Goal: Task Accomplishment & Management: Manage account settings

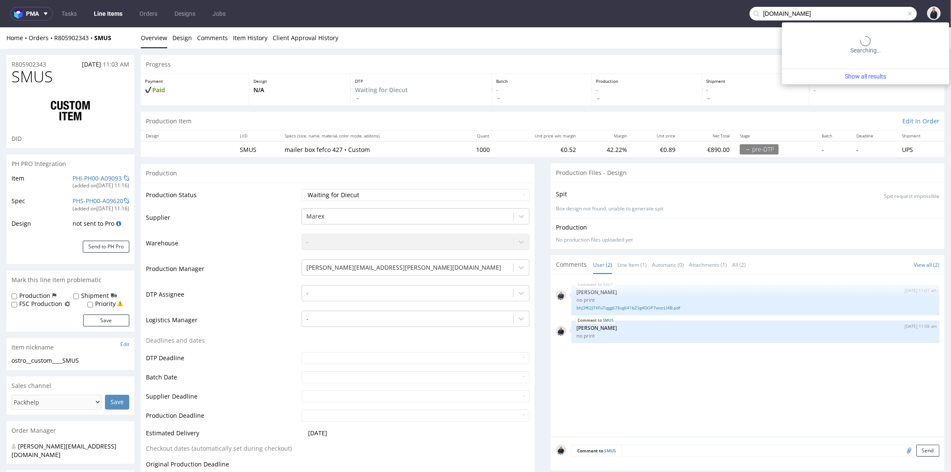
scroll to position [284, 0]
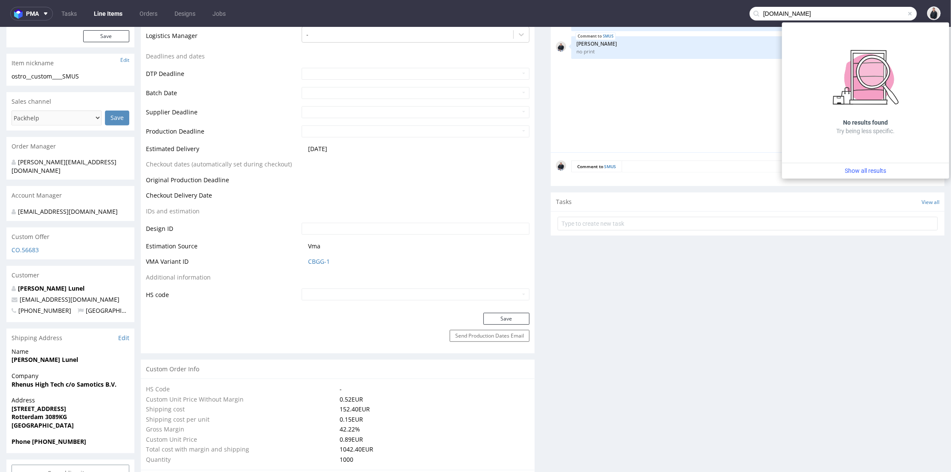
type input "claroprint.co.uk"
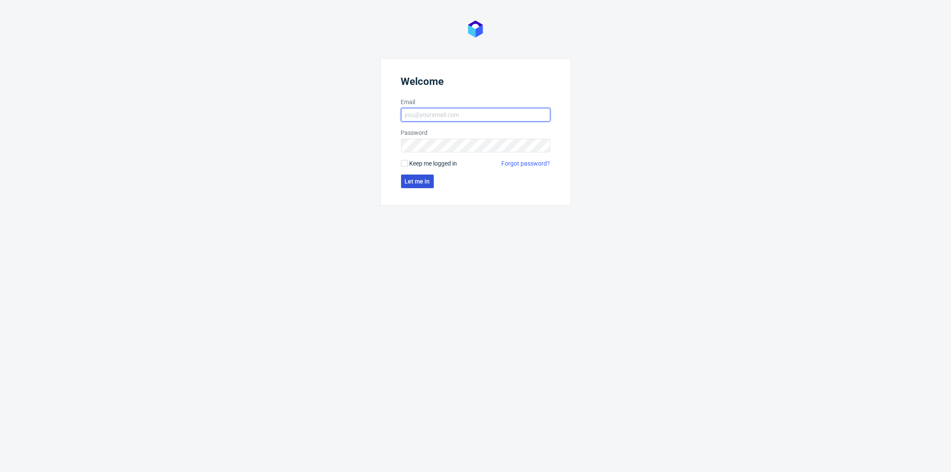
type input "[PERSON_NAME][EMAIL_ADDRESS][DOMAIN_NAME]"
click at [407, 187] on button "Let me in" at bounding box center [417, 182] width 33 height 14
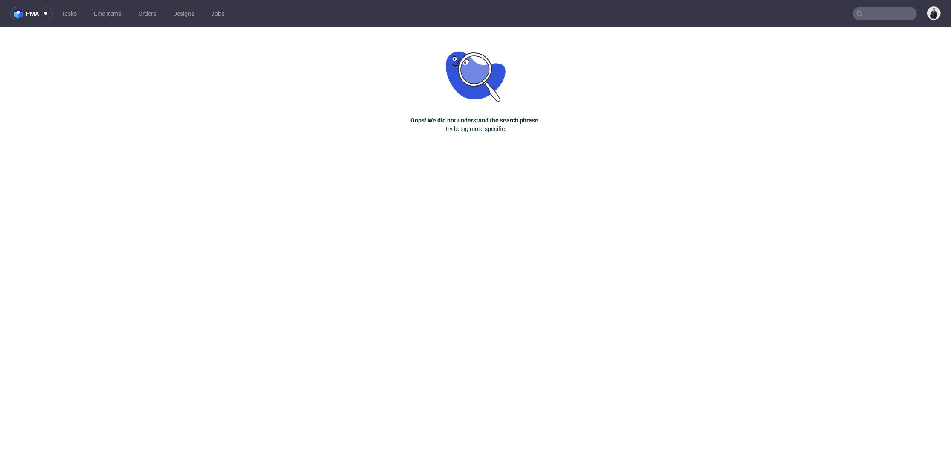
click at [893, 13] on input "text" at bounding box center [885, 14] width 64 height 14
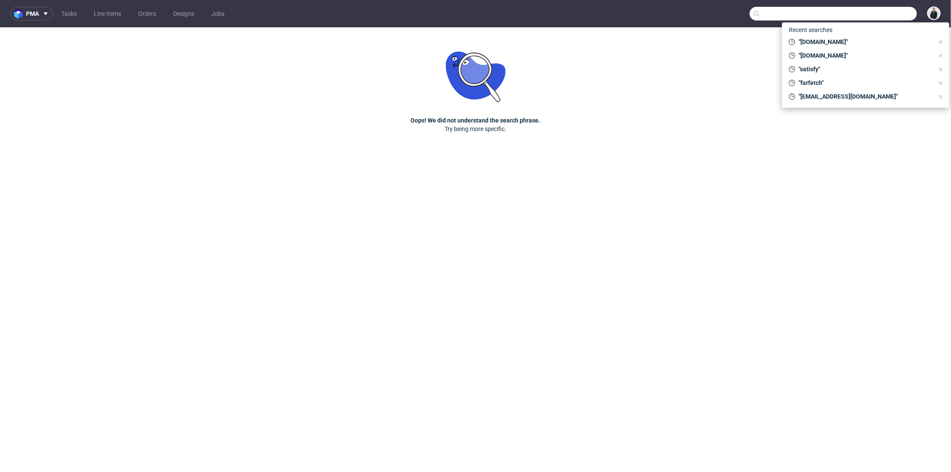
paste input "[DOMAIN_NAME]"
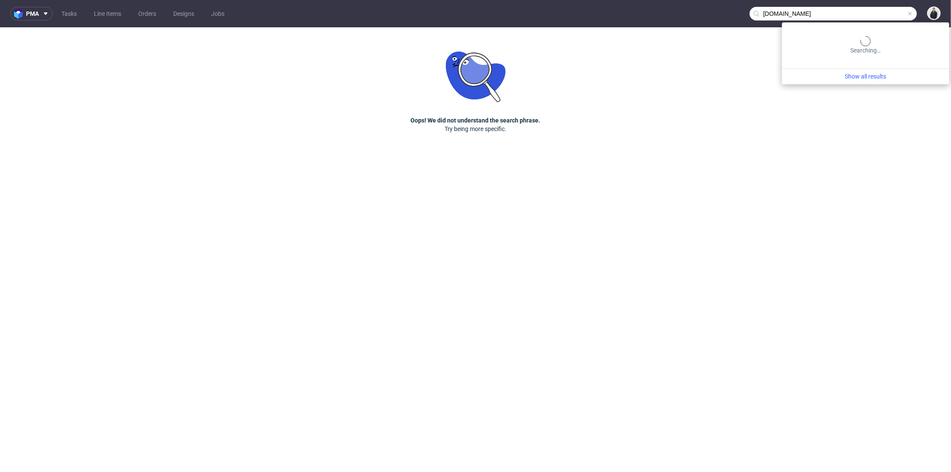
type input "[DOMAIN_NAME]"
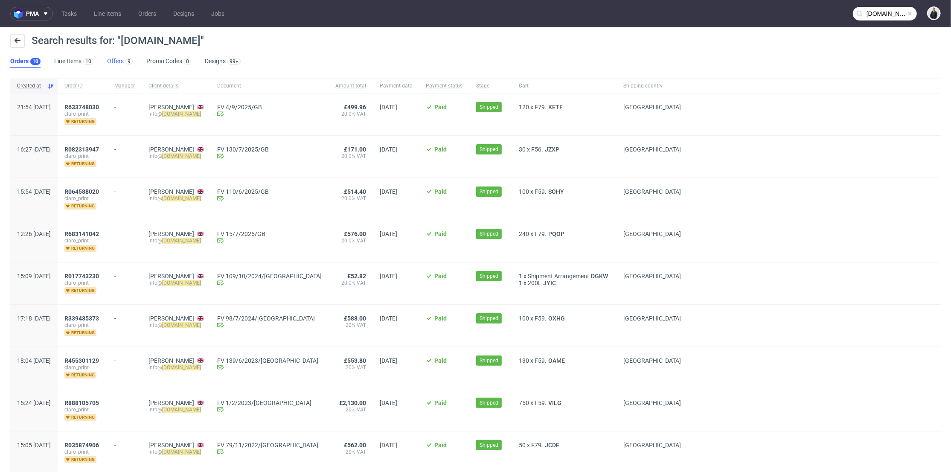
click at [112, 61] on link "Offers 9" at bounding box center [120, 62] width 26 height 14
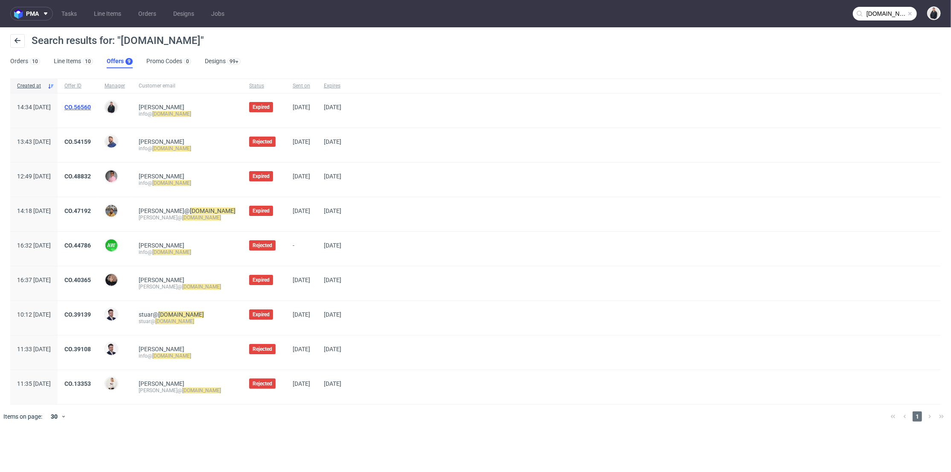
click at [91, 107] on link "CO.56560" at bounding box center [77, 107] width 26 height 7
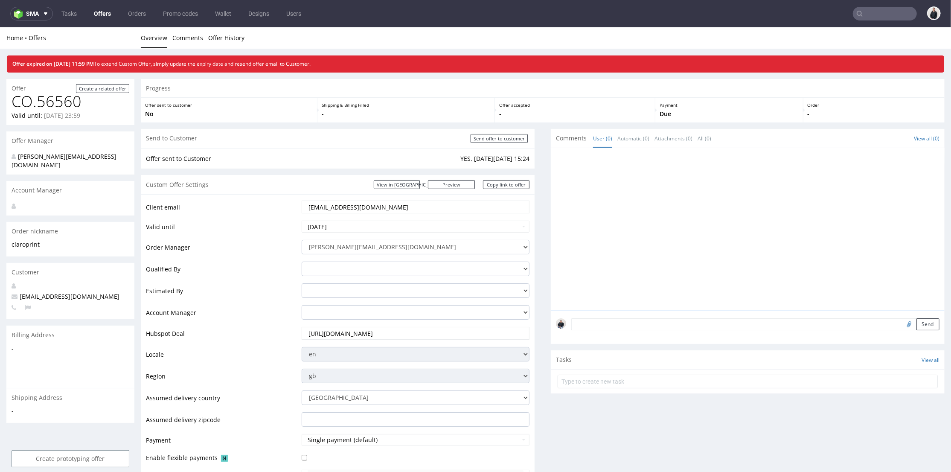
scroll to position [47, 0]
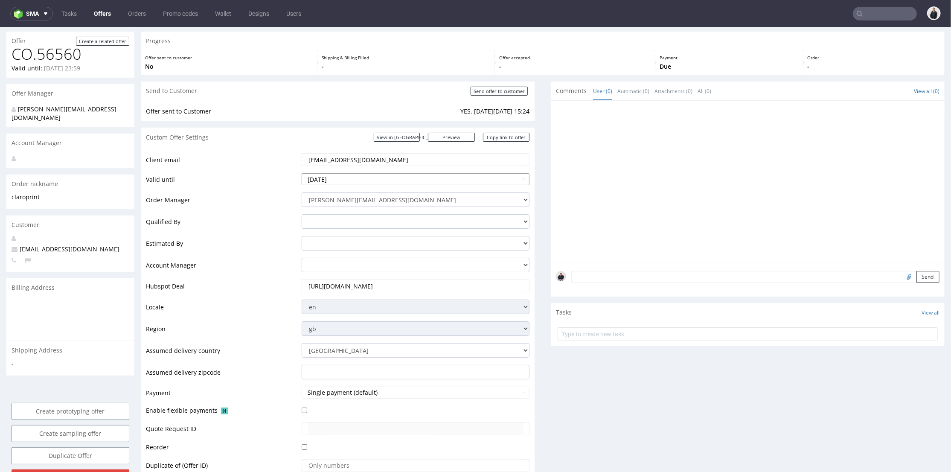
click at [358, 177] on input "2025-09-13" at bounding box center [416, 179] width 228 height 12
click at [387, 135] on td "27" at bounding box center [385, 140] width 13 height 13
type input "2025-09-27"
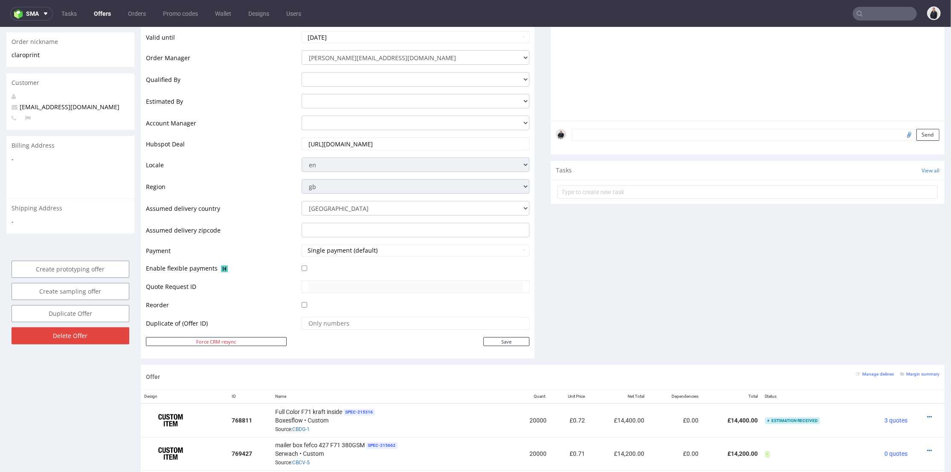
scroll to position [237, 0]
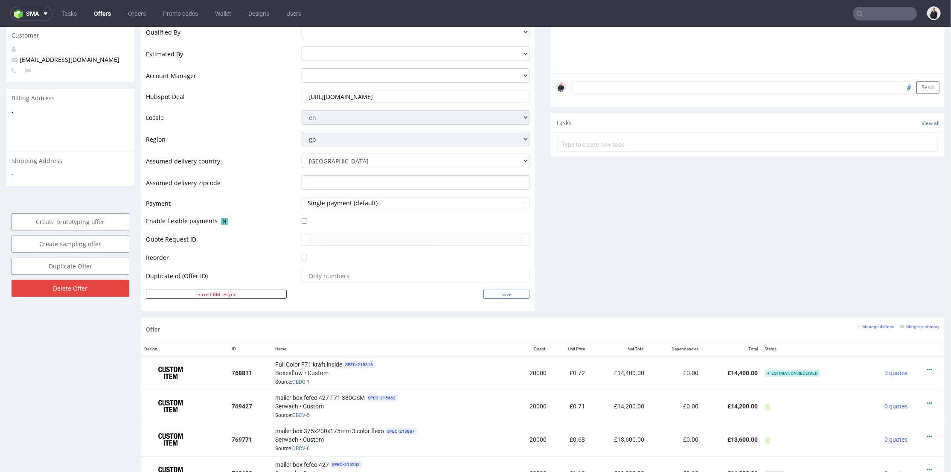
click at [512, 291] on input "Save" at bounding box center [506, 293] width 46 height 9
type input "In progress..."
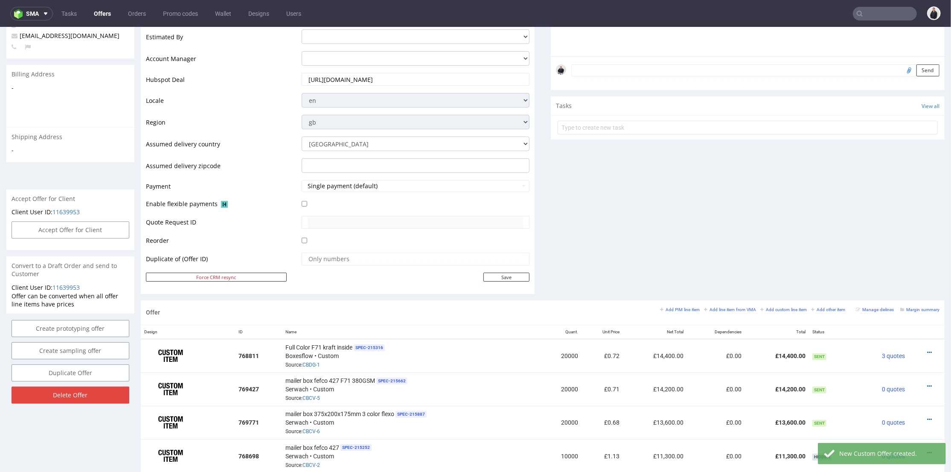
scroll to position [332, 0]
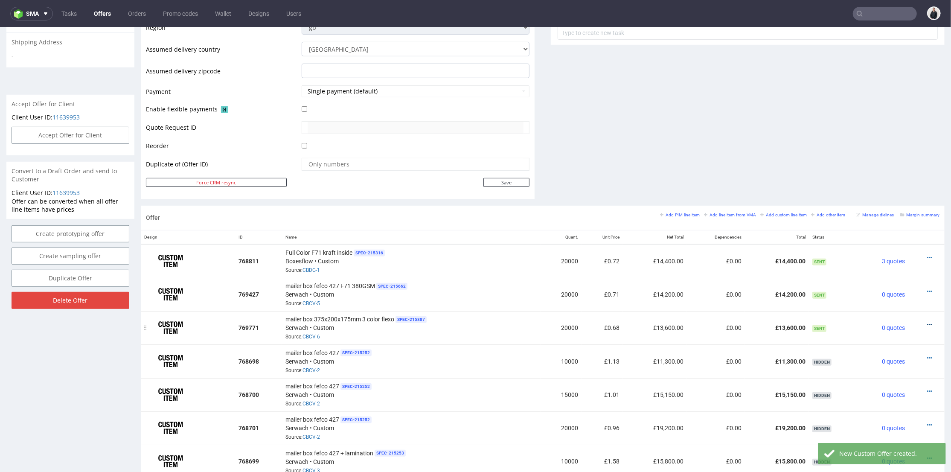
click at [927, 321] on icon at bounding box center [929, 324] width 5 height 6
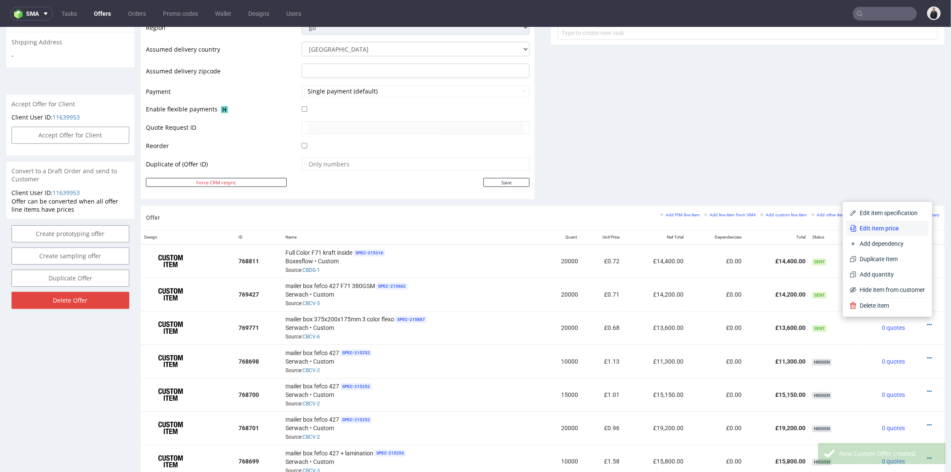
click at [857, 231] on span "Edit item price" at bounding box center [891, 228] width 69 height 9
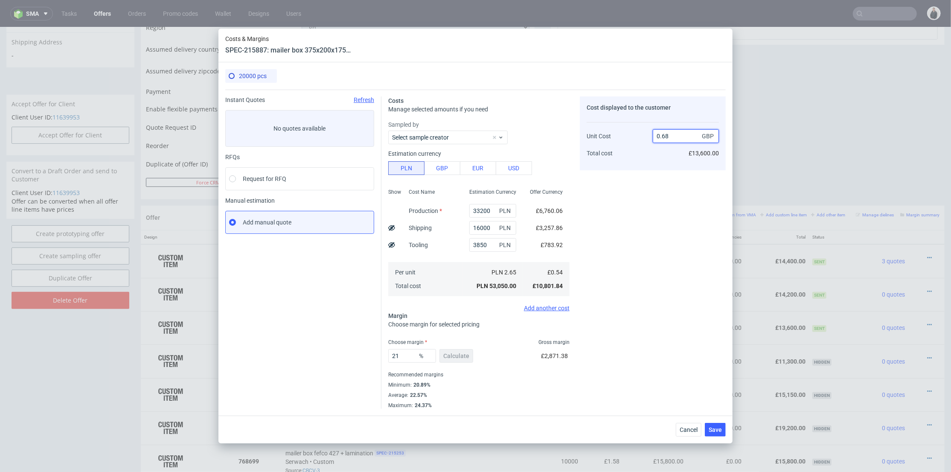
drag, startPoint x: 663, startPoint y: 134, endPoint x: 669, endPoint y: 135, distance: 5.6
click at [669, 135] on input "0.68" at bounding box center [686, 136] width 66 height 14
type input "0.5"
type input "-8"
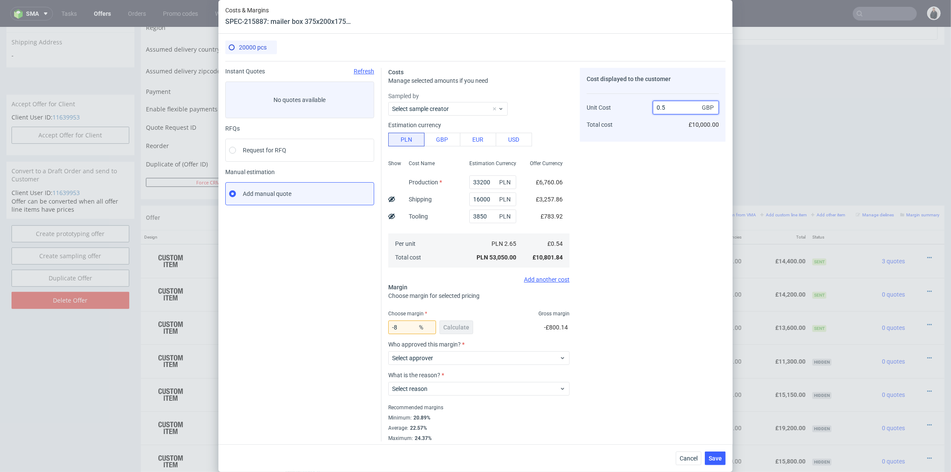
type input "0.56"
type input "3.571428571428587"
click at [666, 108] on input "0.56" at bounding box center [686, 108] width 66 height 14
type input "0.58"
type input "6.896551724137931"
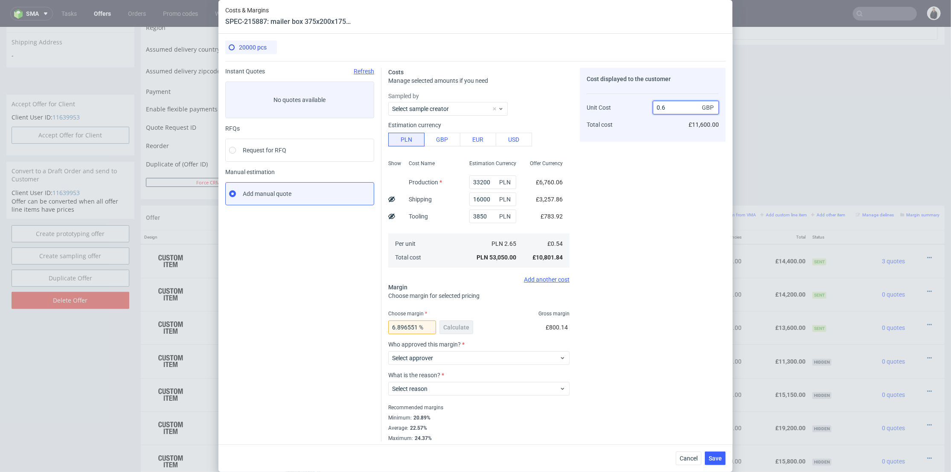
type input "0.61"
type input "11.475409836065573"
type input "0.60"
type input "10"
type input "0.61"
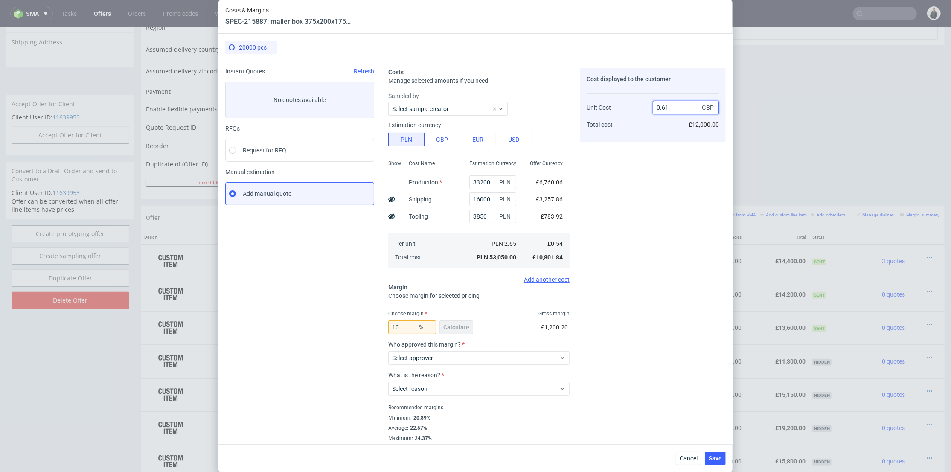
type input "11.475409836065573"
click at [660, 241] on div "Cost displayed to the customer Unit Cost Total cost 0.61 GBP £12,200.00" at bounding box center [653, 255] width 146 height 374
click at [664, 105] on input "0.61" at bounding box center [686, 108] width 66 height 14
drag, startPoint x: 663, startPoint y: 106, endPoint x: 667, endPoint y: 107, distance: 4.3
click at [667, 107] on input "0.61" at bounding box center [686, 108] width 66 height 14
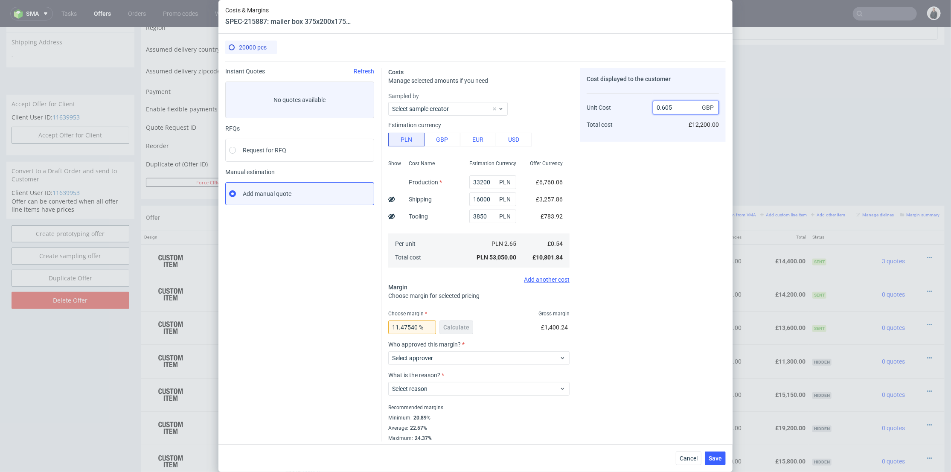
type input "0.605"
click at [670, 126] on div "0.605 GBP £12,200.00" at bounding box center [686, 112] width 66 height 45
type input "10.743801652892563"
click at [664, 110] on input "0.6" at bounding box center [686, 108] width 66 height 14
type input "0.61"
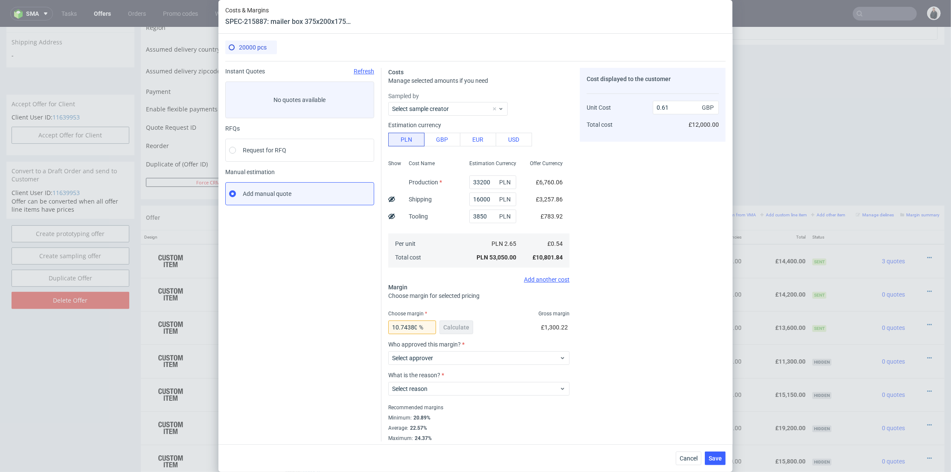
click at [658, 131] on div "0.61 GBP £12,000.00" at bounding box center [686, 112] width 66 height 45
type input "11.475409836065573"
drag, startPoint x: 686, startPoint y: 124, endPoint x: 716, endPoint y: 122, distance: 30.3
click at [718, 122] on div "Cost displayed to the customer Unit Cost Total cost 0.61 GBP £12,200.00" at bounding box center [653, 255] width 146 height 374
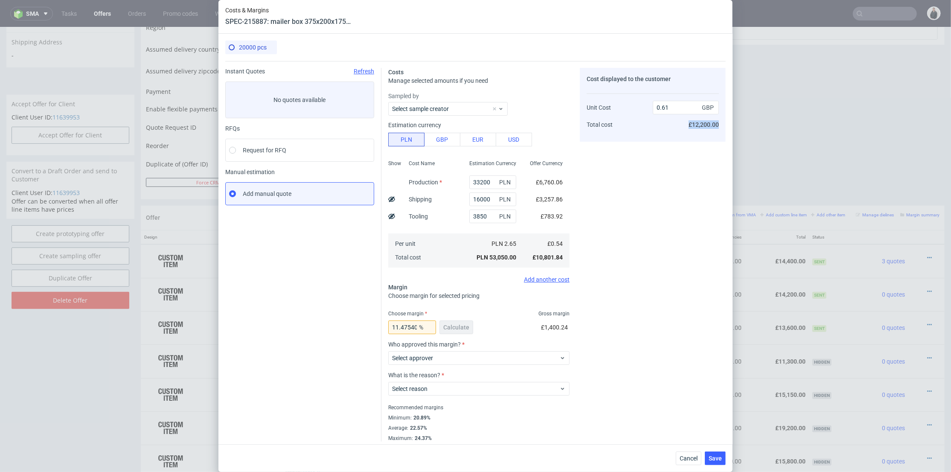
copy span "£12,200.00"
click at [189, 57] on div "Costs & Margins SPEC-215887: mailer box 375x200x175mm 3 color flexo 20000 pcs I…" at bounding box center [475, 236] width 951 height 472
click at [696, 456] on span "Cancel" at bounding box center [689, 458] width 18 height 6
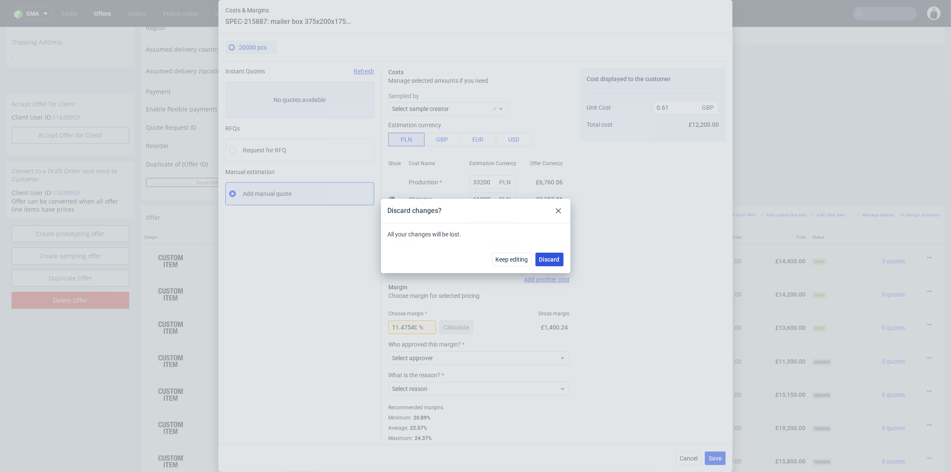
click at [559, 262] on span "Discard" at bounding box center [549, 259] width 20 height 6
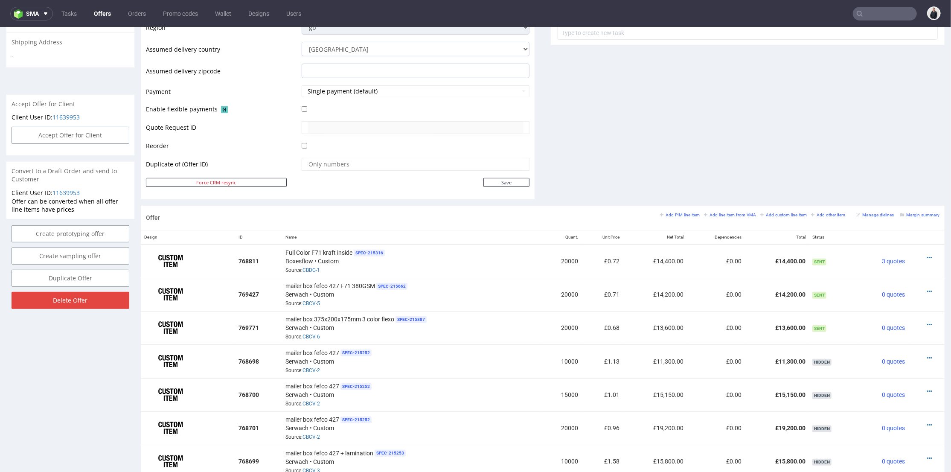
click at [87, 12] on ul "Tasks Offers Orders Promo codes Wallet Designs Users" at bounding box center [181, 14] width 257 height 14
click at [97, 13] on link "Offers" at bounding box center [102, 14] width 27 height 14
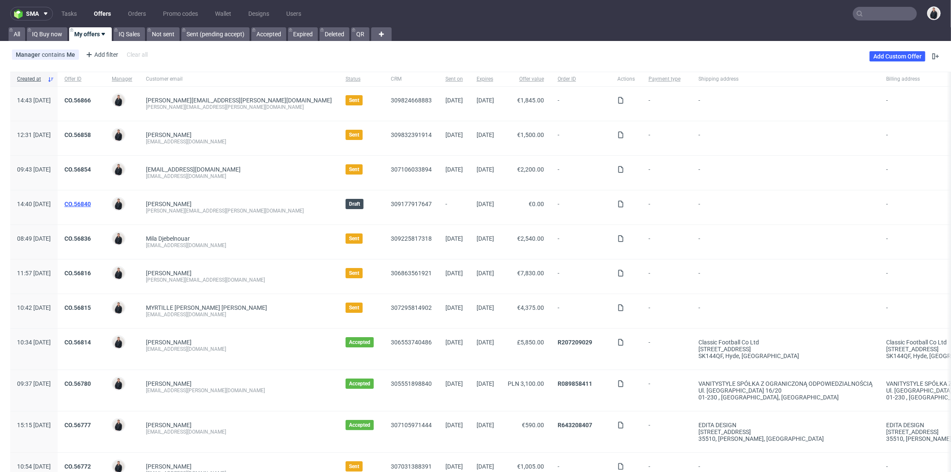
click at [91, 205] on link "CO.56840" at bounding box center [77, 204] width 26 height 7
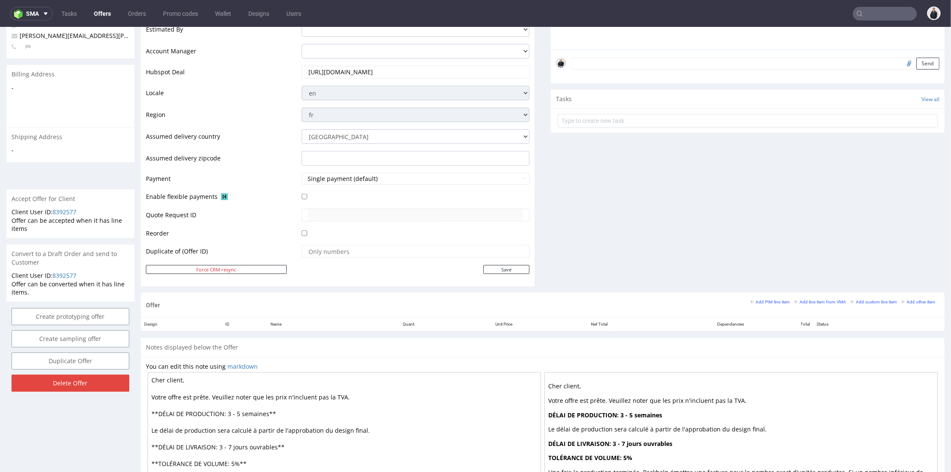
scroll to position [284, 0]
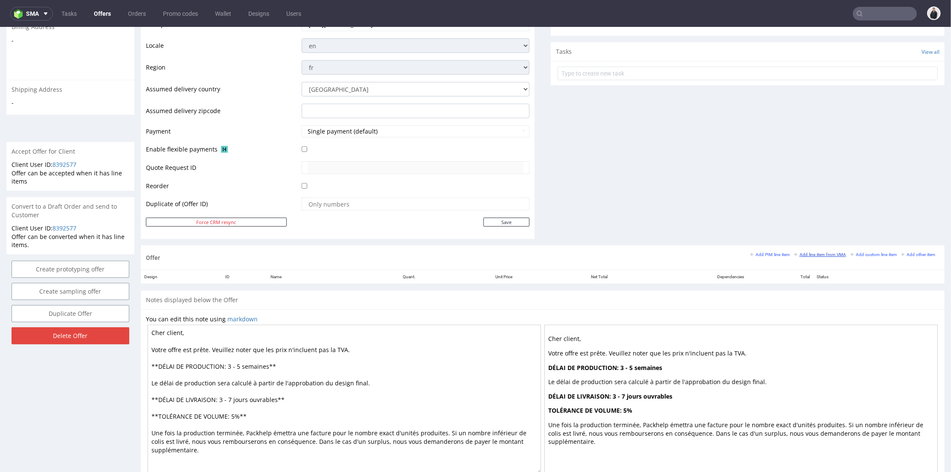
click at [807, 252] on small "Add line item from VMA" at bounding box center [820, 254] width 52 height 5
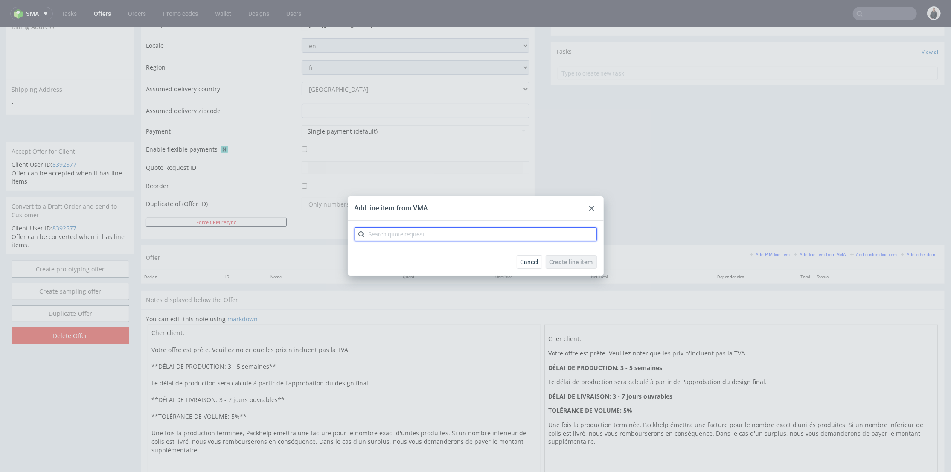
click at [432, 236] on input "text" at bounding box center [476, 234] width 242 height 14
type input "cblk"
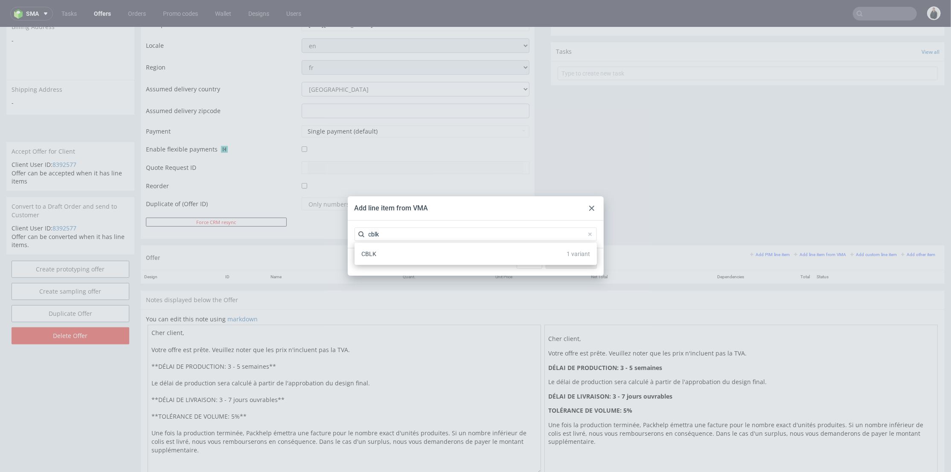
click at [439, 256] on div "CBLK 1 variant" at bounding box center [476, 253] width 236 height 15
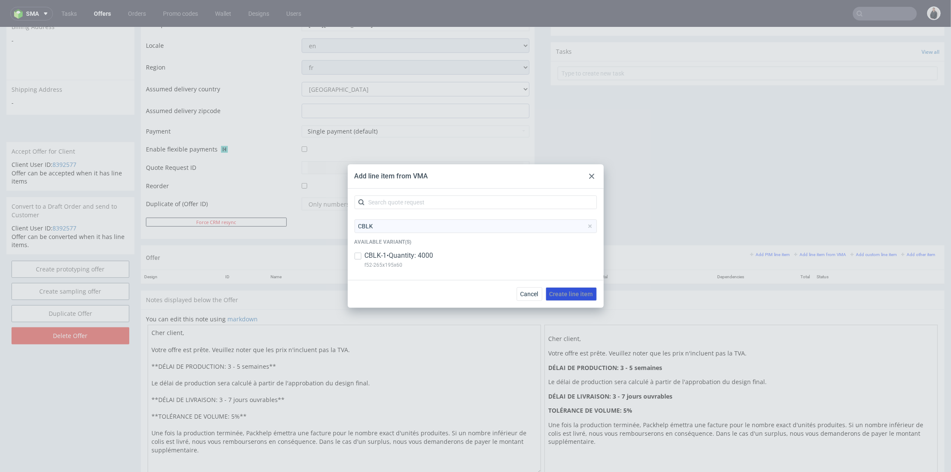
drag, startPoint x: 457, startPoint y: 261, endPoint x: 553, endPoint y: 288, distance: 100.5
click at [457, 261] on div "CBLK-1 • Quantity: 4000 f52-265x195x60" at bounding box center [476, 262] width 242 height 22
checkbox input "true"
click at [594, 304] on div "Cancel Create line item" at bounding box center [476, 294] width 256 height 28
drag, startPoint x: 570, startPoint y: 297, endPoint x: 691, endPoint y: 82, distance: 247.0
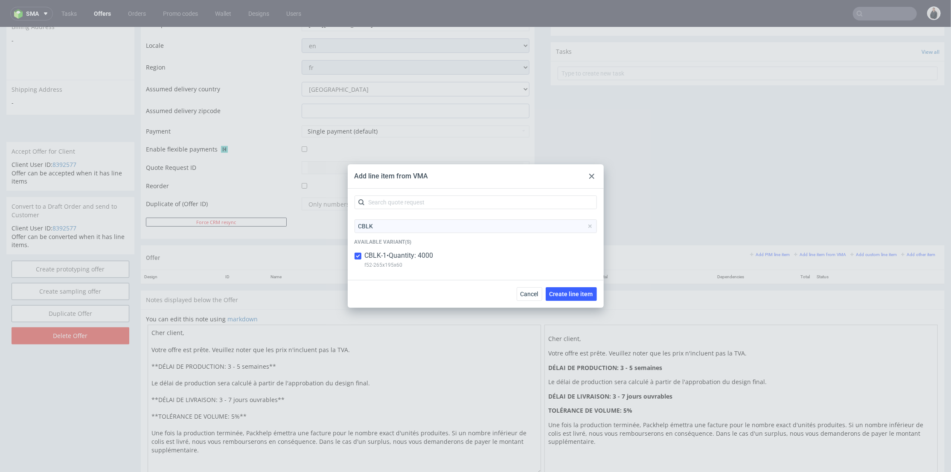
click at [572, 296] on button "Create line item" at bounding box center [571, 294] width 51 height 14
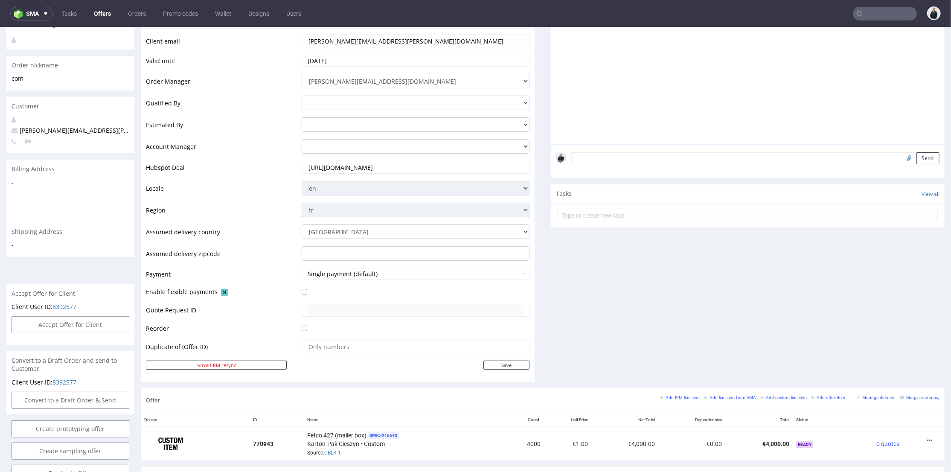
scroll to position [237, 0]
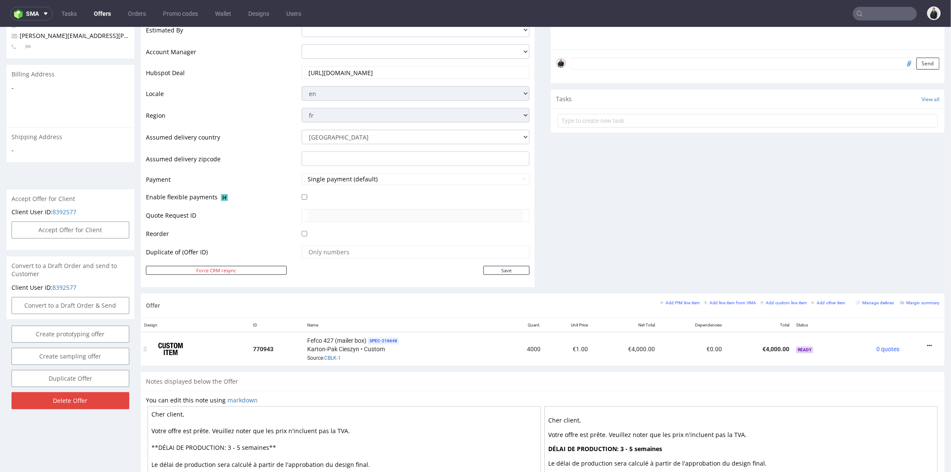
click at [927, 343] on icon at bounding box center [929, 345] width 5 height 6
drag, startPoint x: 886, startPoint y: 255, endPoint x: 845, endPoint y: 250, distance: 41.2
click at [884, 255] on li "Edit item price" at bounding box center [888, 250] width 82 height 15
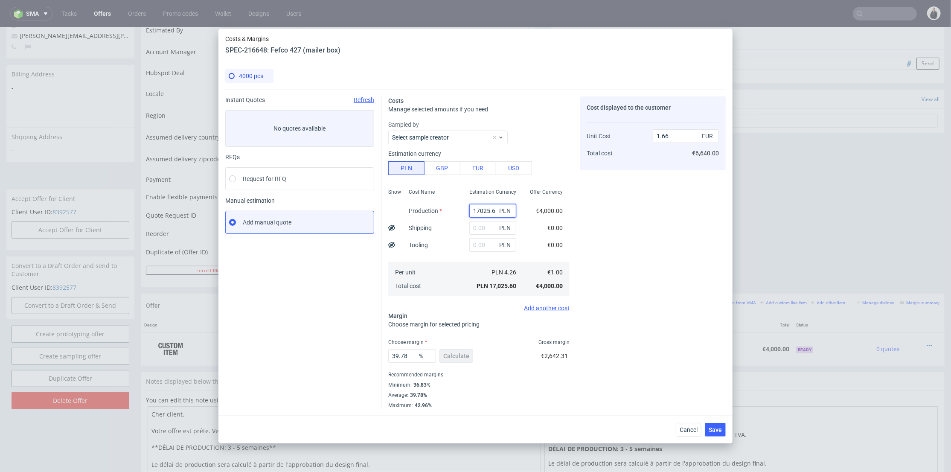
click at [477, 212] on input "17025.6" at bounding box center [492, 211] width 47 height 14
paste input "2880"
type input "2880"
type input "0.28"
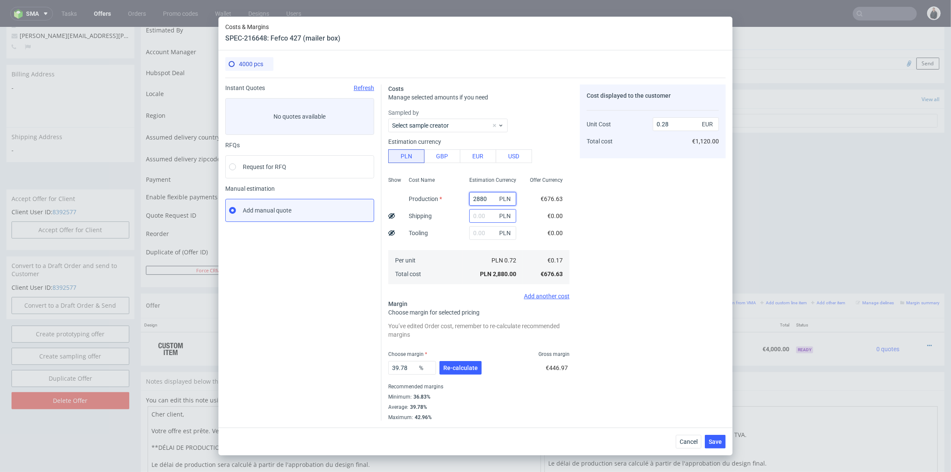
type input "2880"
click at [477, 213] on input "text" at bounding box center [492, 216] width 47 height 14
type input "1400"
type input "0.42"
type input "1400"
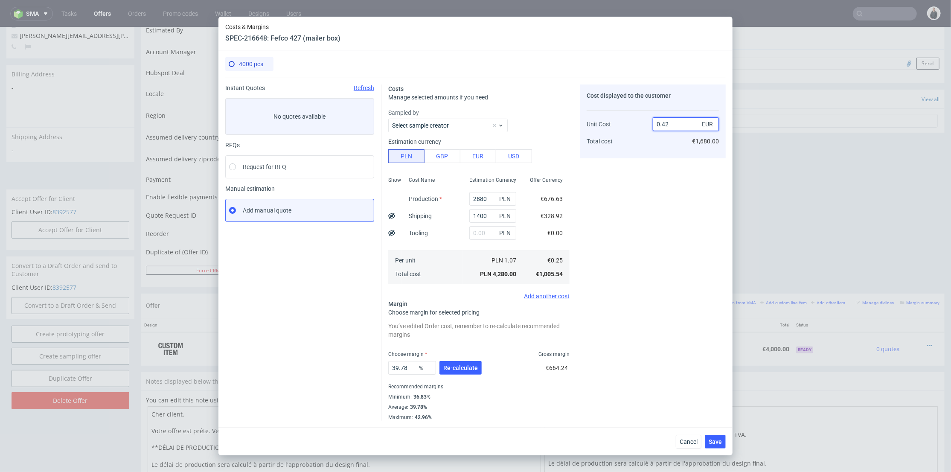
drag, startPoint x: 666, startPoint y: 122, endPoint x: 677, endPoint y: 123, distance: 11.2
click at [677, 122] on input "0.42" at bounding box center [686, 124] width 66 height 14
click at [465, 368] on span "Re-calculate" at bounding box center [460, 368] width 35 height 6
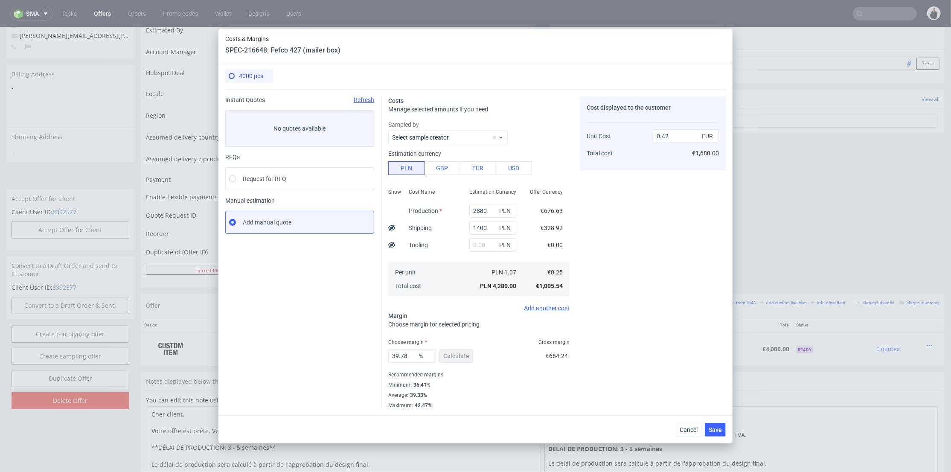
drag, startPoint x: 674, startPoint y: 229, endPoint x: 677, endPoint y: 194, distance: 35.1
click at [674, 228] on div "Cost displayed to the customer Unit Cost Total cost 0.42 EUR €1,680.00" at bounding box center [653, 252] width 146 height 312
click at [680, 136] on input "0.42" at bounding box center [686, 136] width 66 height 14
type input "0.41"
click at [656, 215] on div "Cost displayed to the customer Unit Cost Total cost 0.41 EUR €1,680.00" at bounding box center [653, 252] width 146 height 312
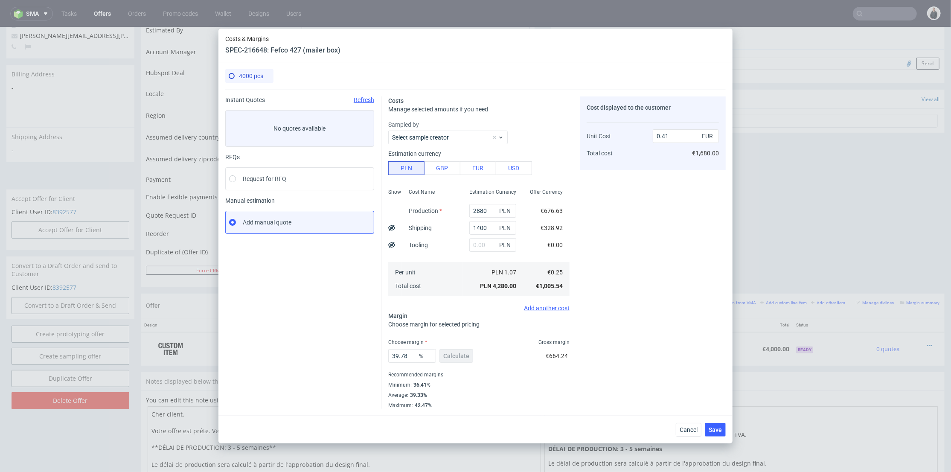
type input "39.02439024390244"
drag, startPoint x: 472, startPoint y: 226, endPoint x: 477, endPoint y: 227, distance: 5.4
click at [477, 227] on input "1400" at bounding box center [492, 228] width 47 height 14
type input "12500"
type input "1.48"
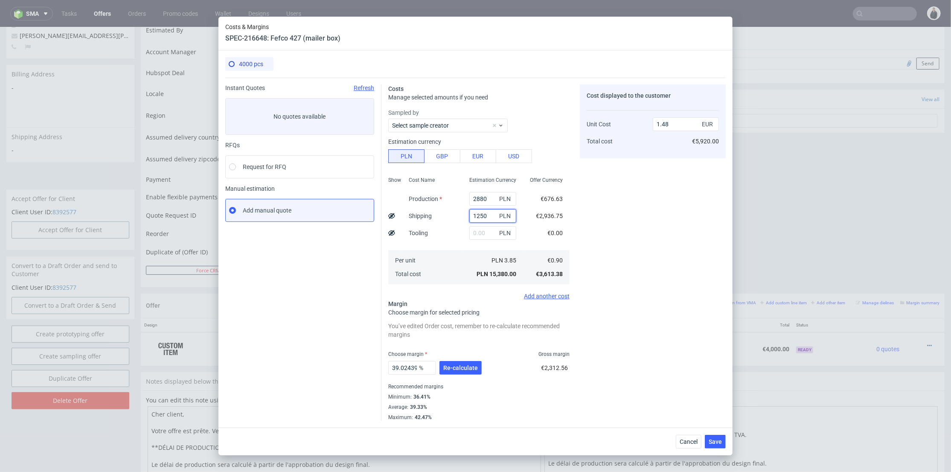
type input "1250"
click at [625, 223] on div "Cost displayed to the customer Unit Cost Total cost 1.48 EUR €5,920.00" at bounding box center [653, 252] width 146 height 336
drag, startPoint x: 667, startPoint y: 120, endPoint x: 663, endPoint y: 120, distance: 4.7
click at [663, 120] on input "0.39" at bounding box center [686, 124] width 66 height 14
type input "0.41"
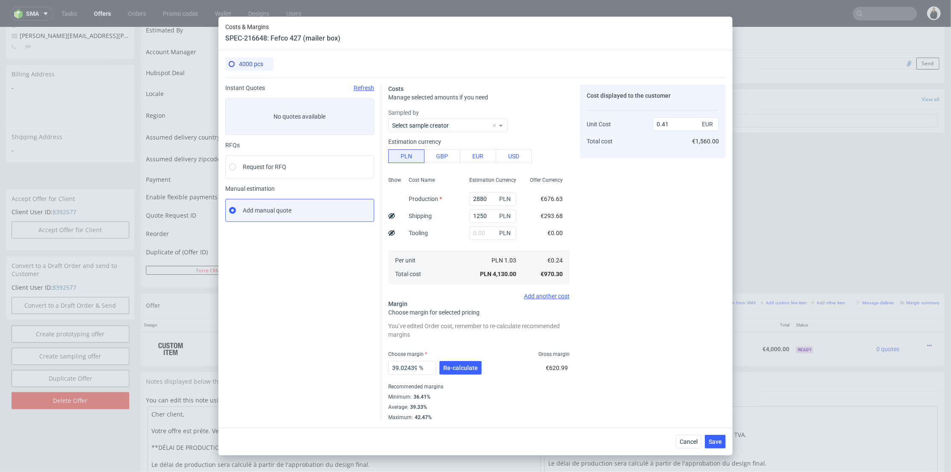
click at [645, 188] on div "Cost displayed to the customer Unit Cost Total cost 0.41 EUR €1,560.00" at bounding box center [653, 252] width 146 height 336
type input "41.46341463414634"
click at [711, 340] on div "Cost displayed to the customer Unit Cost Total cost 0.41 EUR €1,640.00" at bounding box center [653, 252] width 146 height 336
click at [721, 443] on span "Save" at bounding box center [715, 442] width 13 height 6
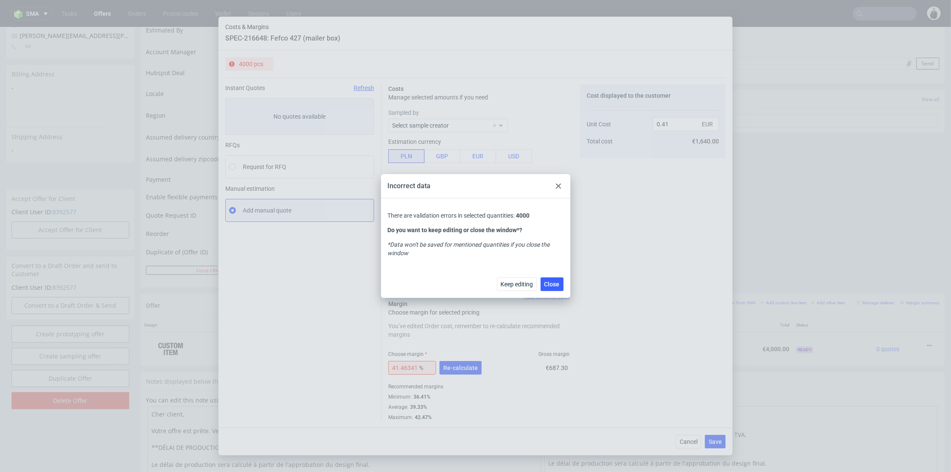
click at [560, 183] on div at bounding box center [558, 186] width 10 height 10
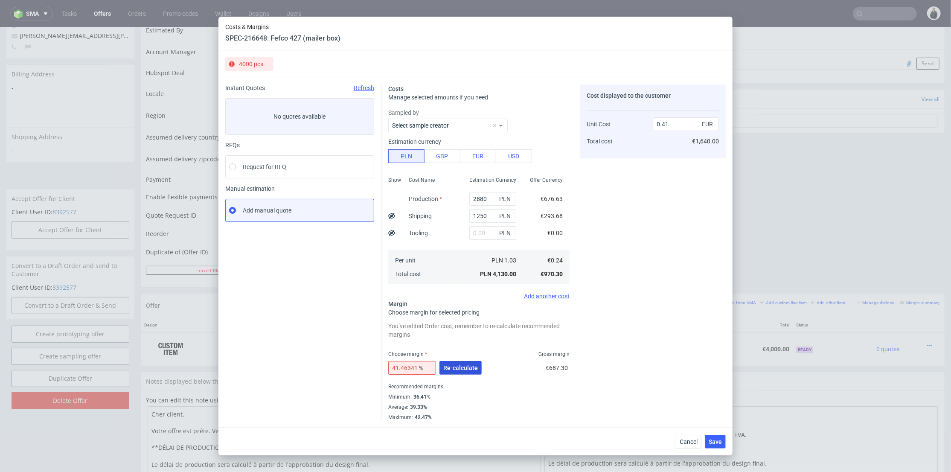
click at [463, 370] on span "Re-calculate" at bounding box center [460, 368] width 35 height 6
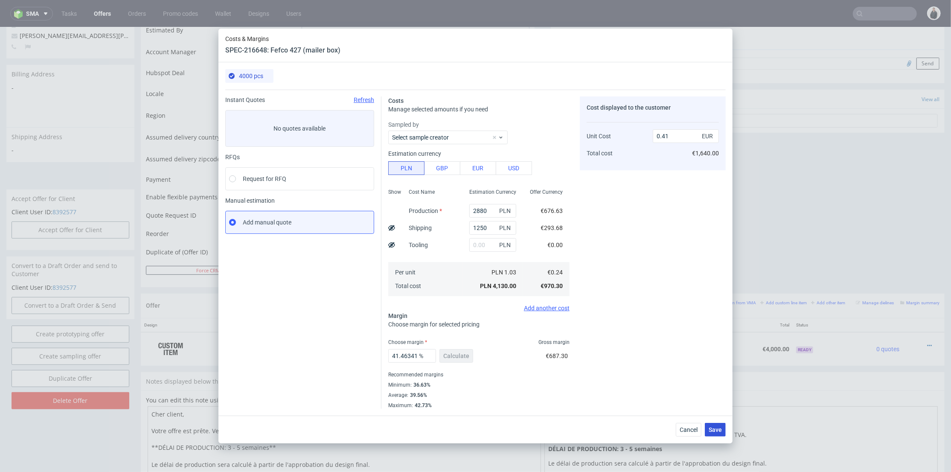
click at [712, 428] on span "Save" at bounding box center [715, 430] width 13 height 6
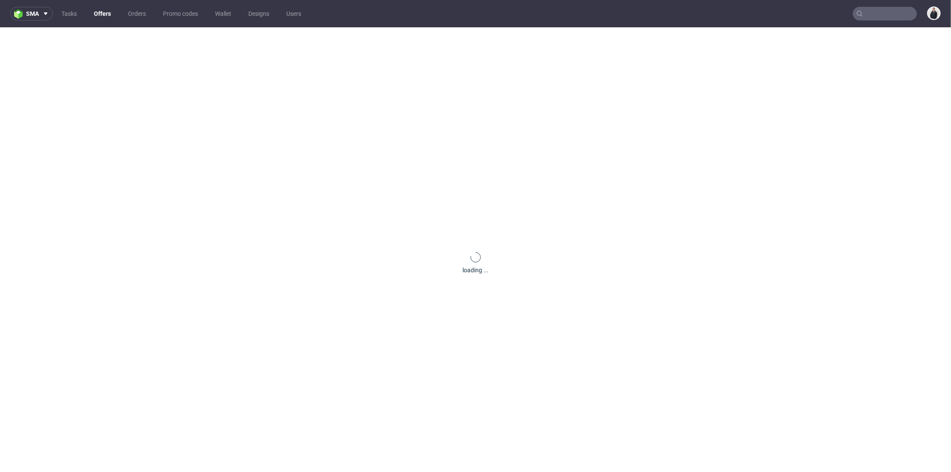
scroll to position [0, 0]
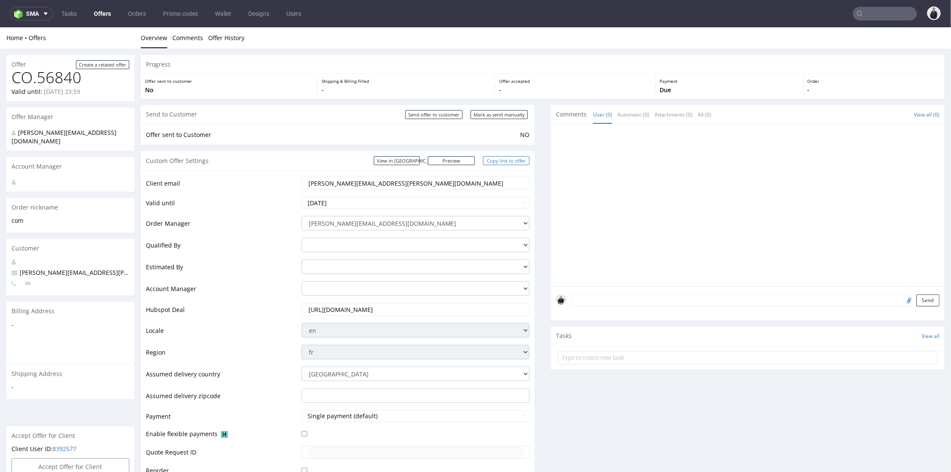
click at [500, 161] on link "Copy link to offer" at bounding box center [506, 160] width 47 height 9
click at [441, 110] on input "Send offer to customer" at bounding box center [433, 114] width 57 height 9
type input "In progress..."
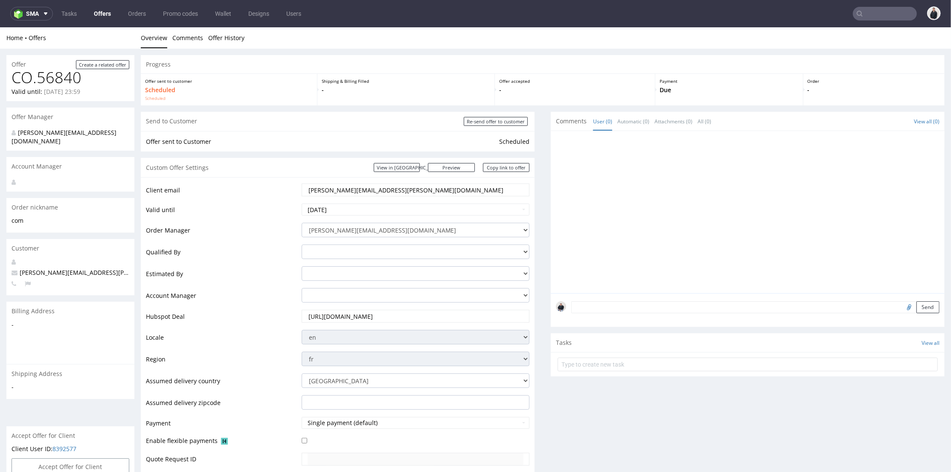
click at [902, 307] on input "file" at bounding box center [908, 306] width 12 height 11
type input "C:\fakepath\custom____MBKG__d0__oR372889302__outside.pdf"
click at [916, 309] on button "Send" at bounding box center [927, 307] width 23 height 12
click at [869, 12] on input "text" at bounding box center [885, 14] width 64 height 14
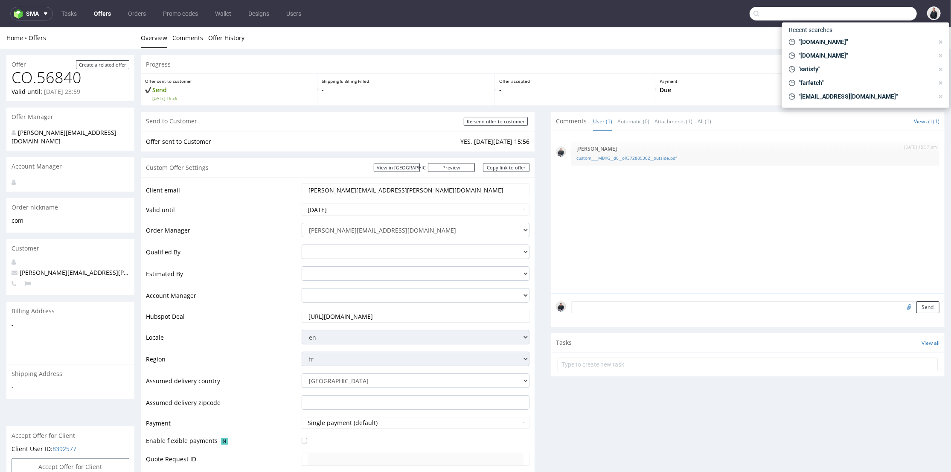
paste input "mila.d@dermaceutic.com"
type input "mila.d@dermaceutic.com"
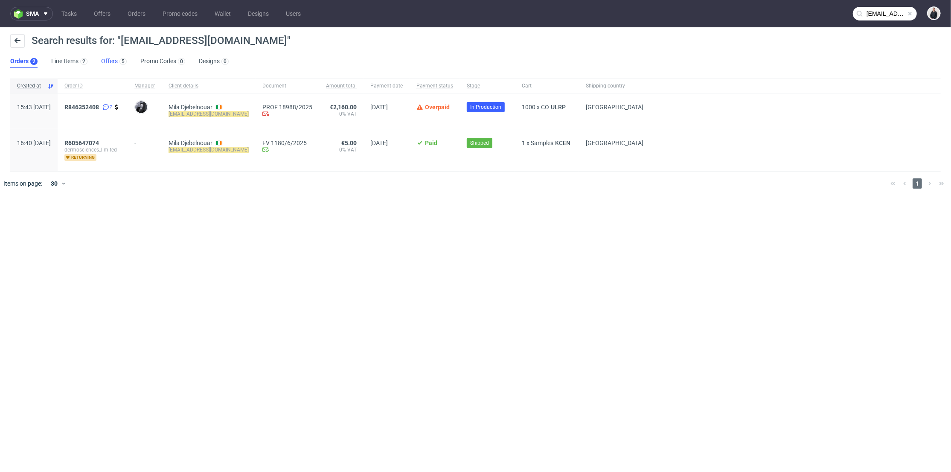
click at [114, 64] on link "Offers 5" at bounding box center [114, 62] width 26 height 14
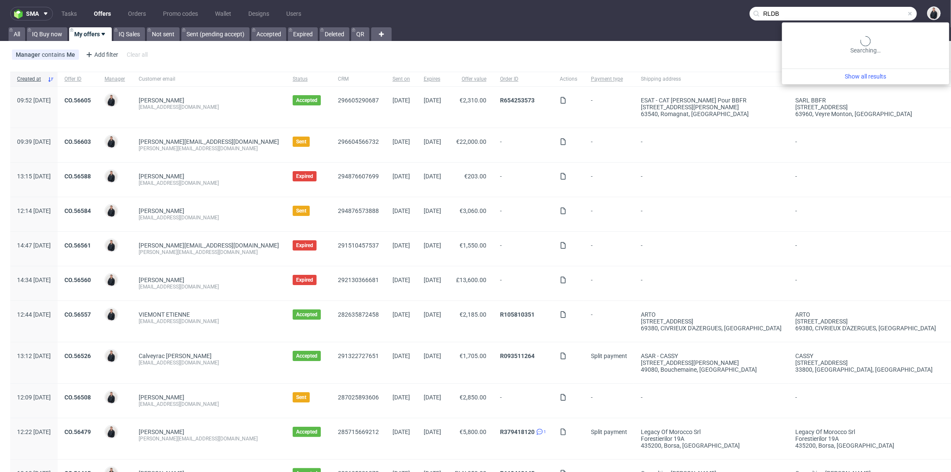
type input "RLDB"
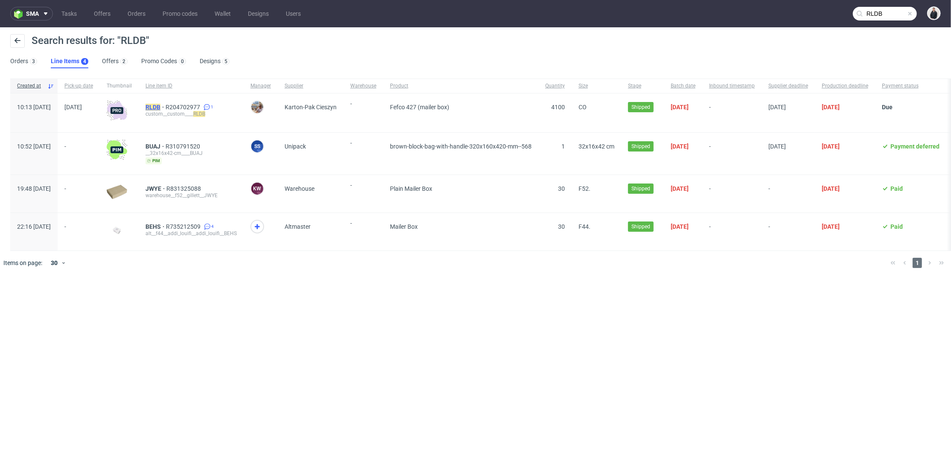
click at [160, 108] on mark "RLDB" at bounding box center [152, 107] width 15 height 7
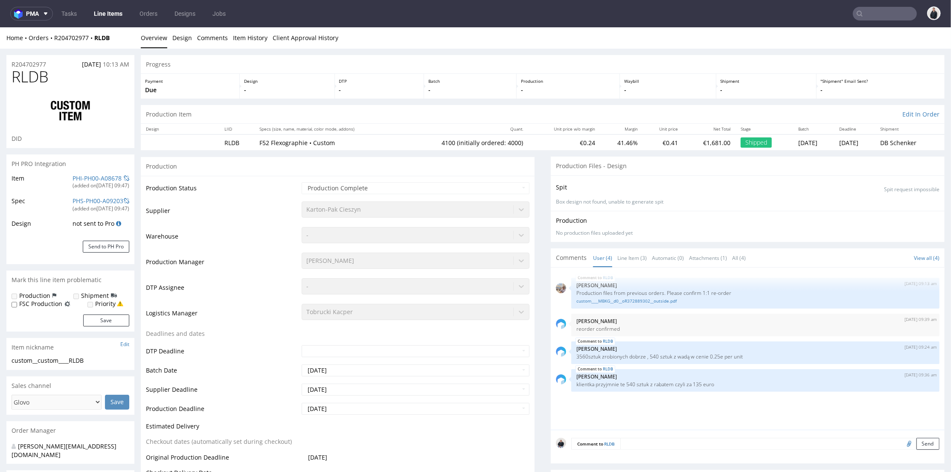
select select "in_progress"
click at [655, 141] on tr "RLDB F52 Flexographie • Custom 4100 (initially ordered: 4000) €0.24 41.46% €0.4…" at bounding box center [543, 142] width 804 height 16
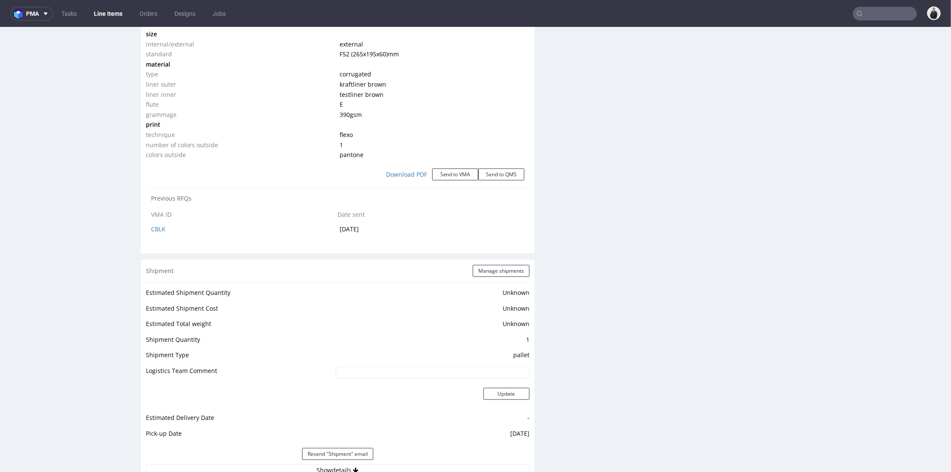
scroll to position [474, 0]
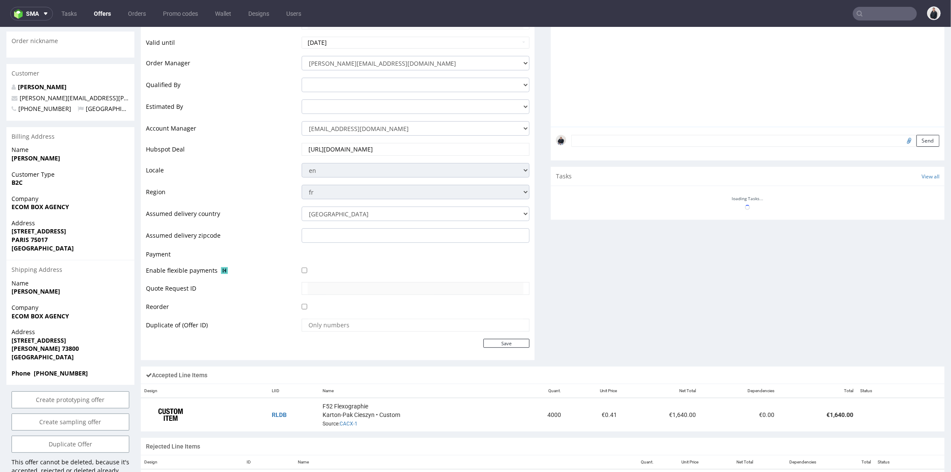
scroll to position [218, 0]
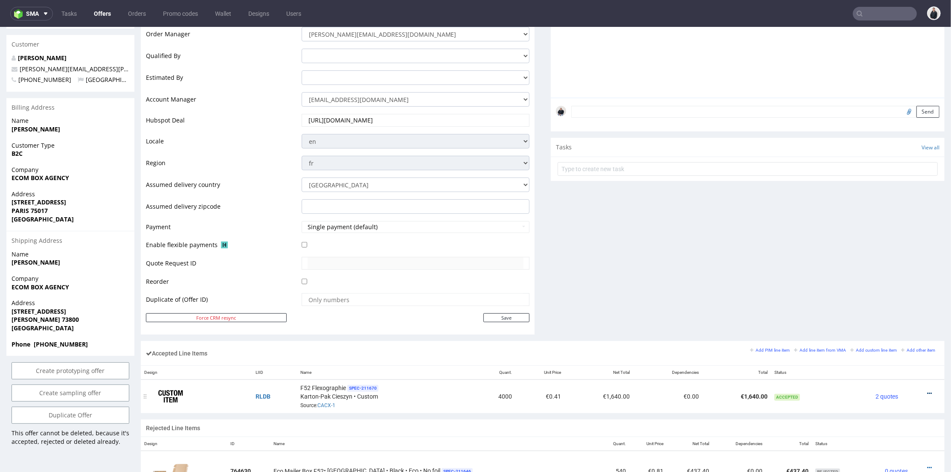
click at [927, 390] on icon at bounding box center [929, 393] width 5 height 6
click at [900, 316] on span "Edit item price" at bounding box center [894, 313] width 61 height 9
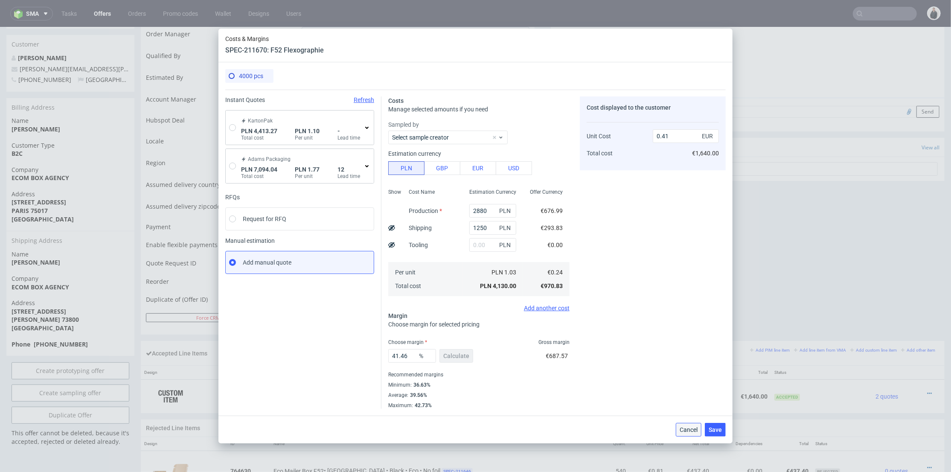
click at [691, 427] on span "Cancel" at bounding box center [689, 430] width 18 height 6
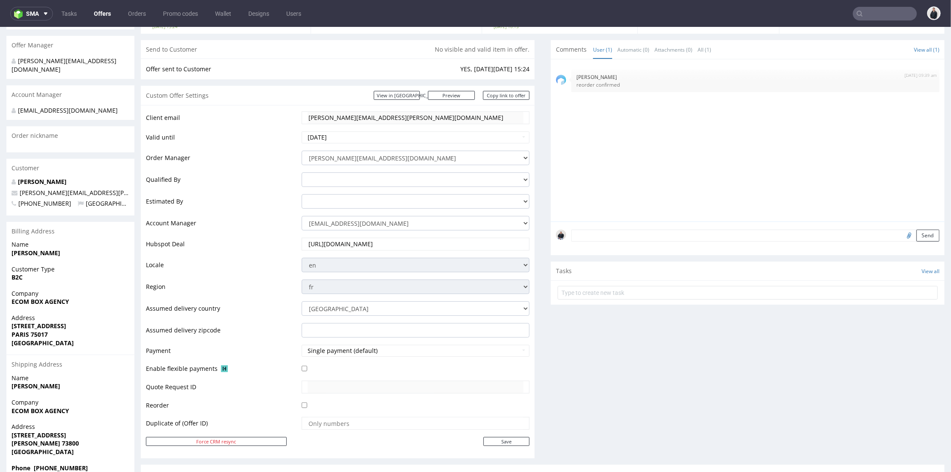
scroll to position [0, 0]
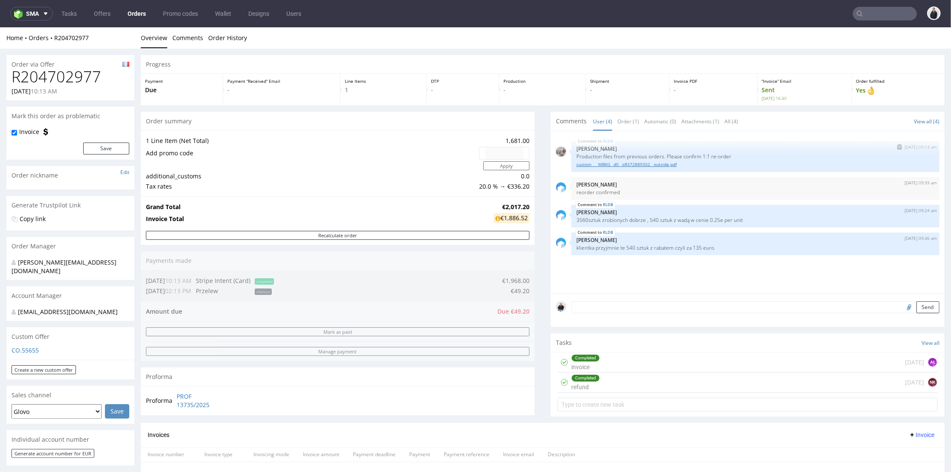
click at [629, 166] on link "custom____MBKG__d0__oR372889302__outside.pdf" at bounding box center [755, 164] width 358 height 6
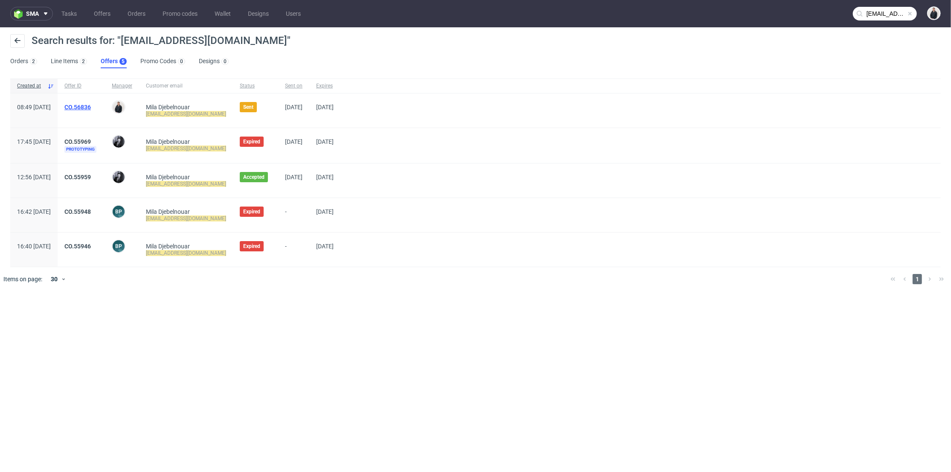
click at [91, 105] on link "CO.56836" at bounding box center [77, 107] width 26 height 7
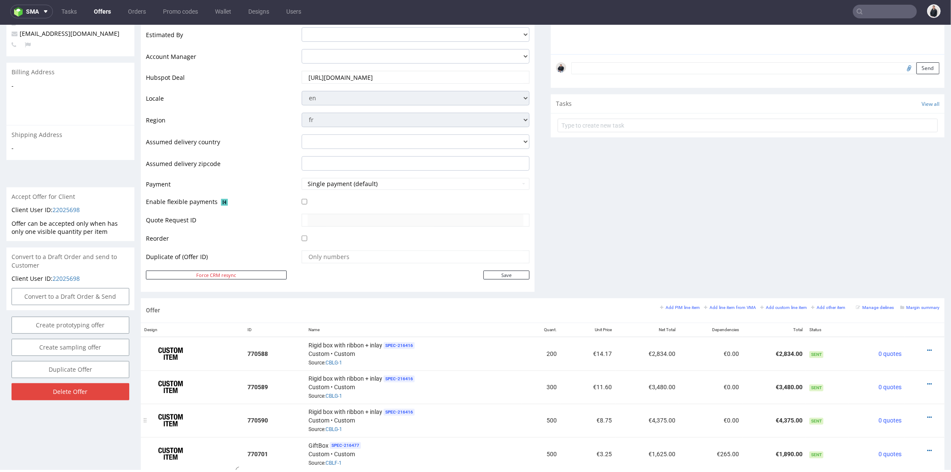
scroll to position [332, 0]
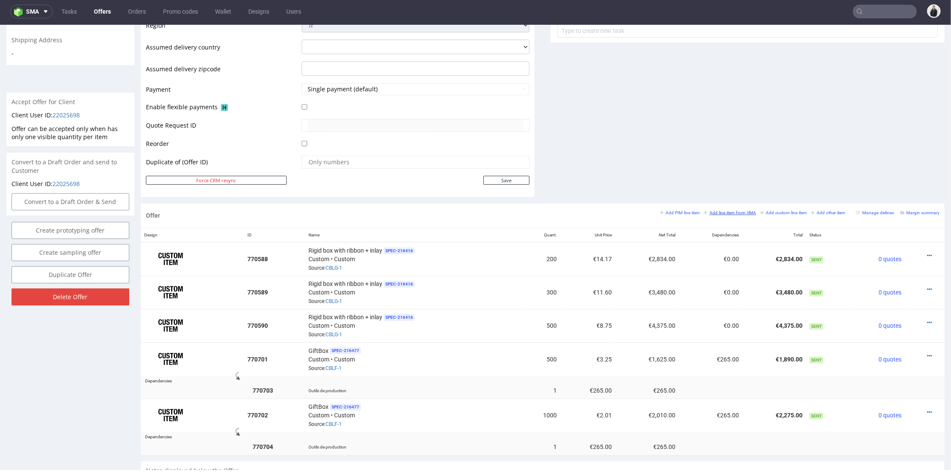
click at [736, 211] on small "Add line item from VMA" at bounding box center [730, 212] width 52 height 5
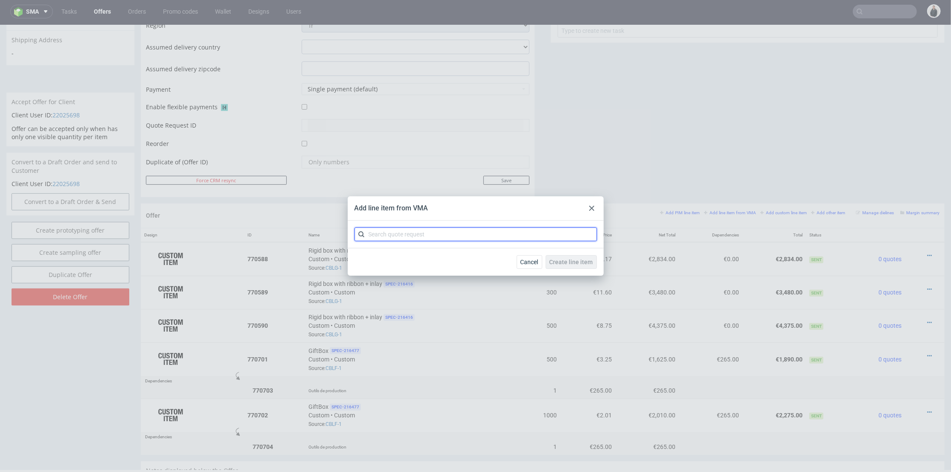
click at [395, 239] on input "text" at bounding box center [476, 234] width 242 height 14
type input "cblf"
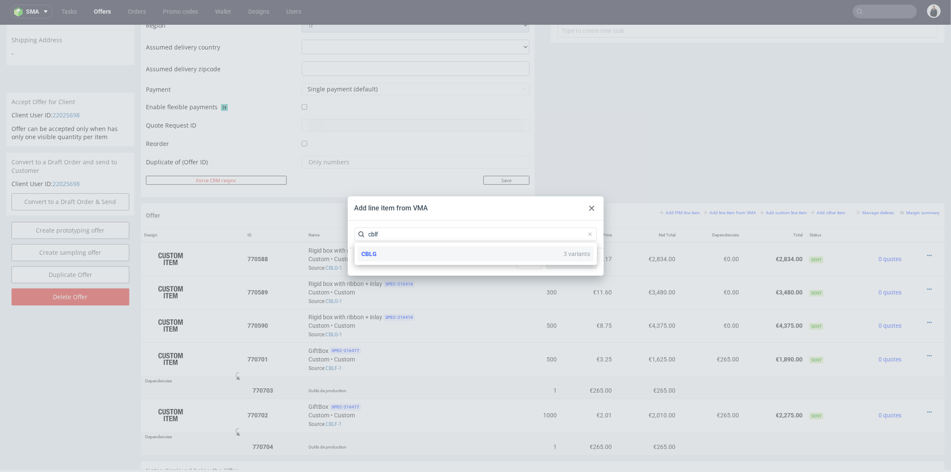
click at [394, 253] on div "CBLG 3 variants" at bounding box center [476, 253] width 236 height 15
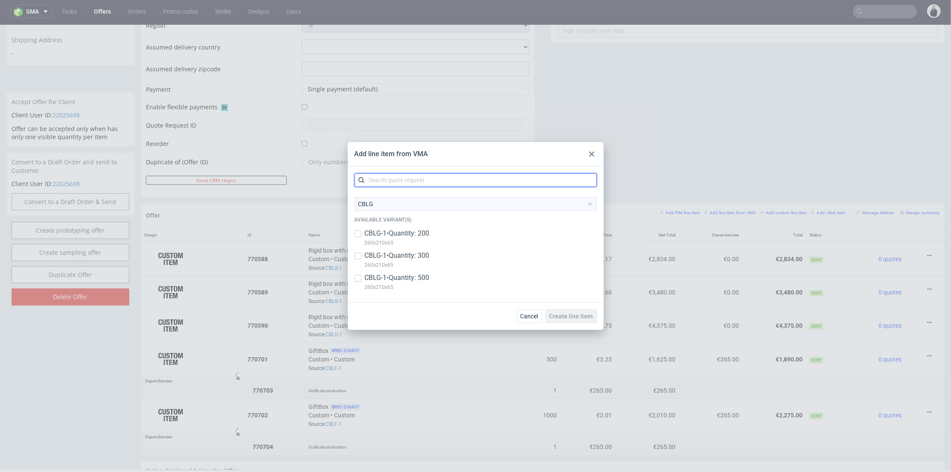
click at [419, 176] on input "text" at bounding box center [476, 180] width 242 height 14
type input "cblf"
click at [408, 198] on div "CBLF 2 variants" at bounding box center [476, 199] width 236 height 15
type input "CBLF"
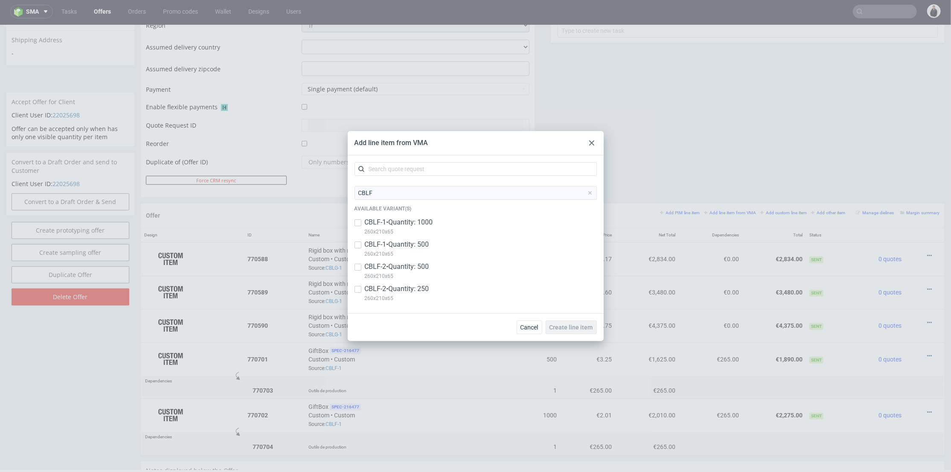
click at [424, 289] on p "CBLF-2 • Quantity: 250" at bounding box center [397, 288] width 64 height 9
checkbox input "true"
click at [420, 270] on p "CBLF-2 • Quantity: 500" at bounding box center [397, 266] width 64 height 9
click at [406, 266] on p "CBLF-2 • Quantity: 500" at bounding box center [397, 266] width 64 height 9
checkbox input "false"
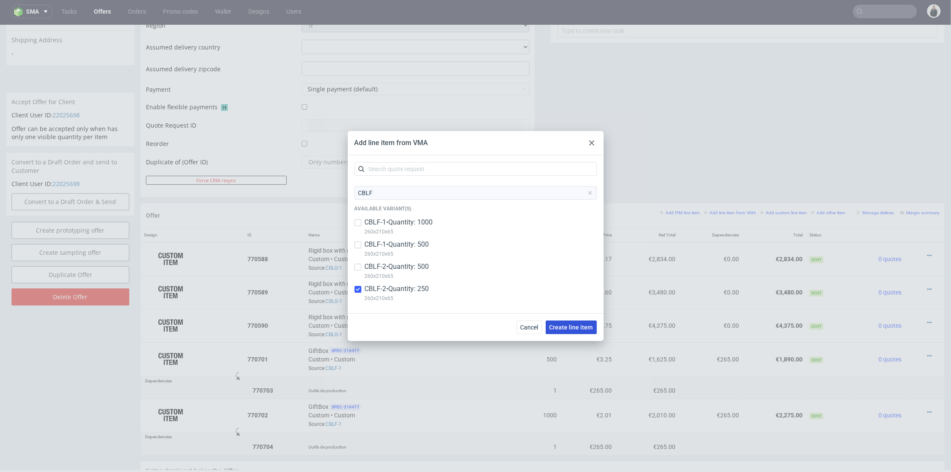
click at [579, 324] on span "Create line item" at bounding box center [572, 327] width 44 height 6
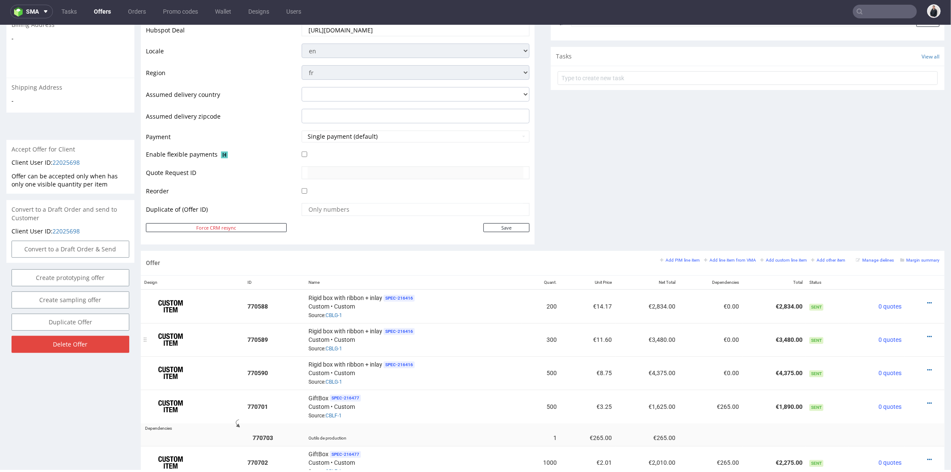
scroll to position [427, 0]
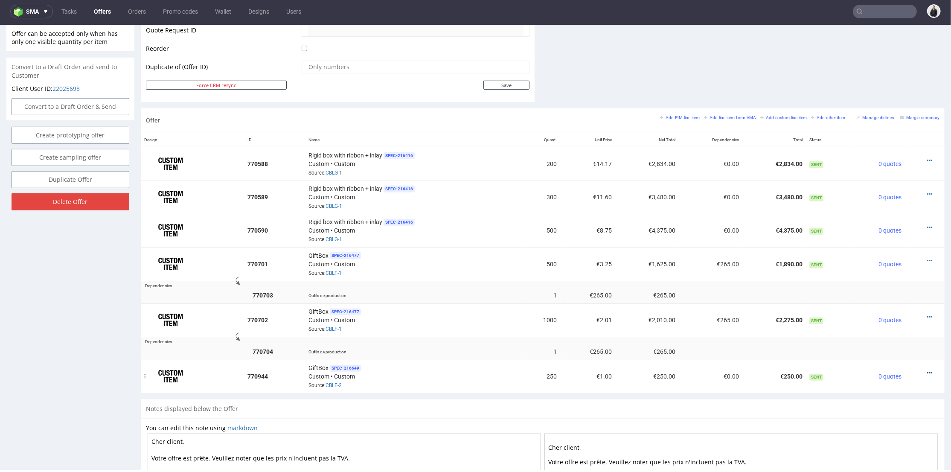
click at [927, 369] on icon at bounding box center [929, 372] width 5 height 6
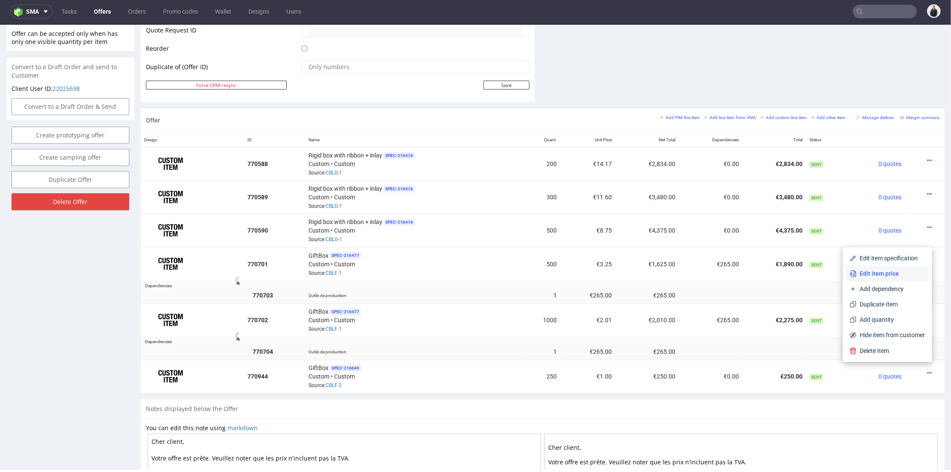
click at [888, 271] on span "Edit item price" at bounding box center [891, 273] width 69 height 9
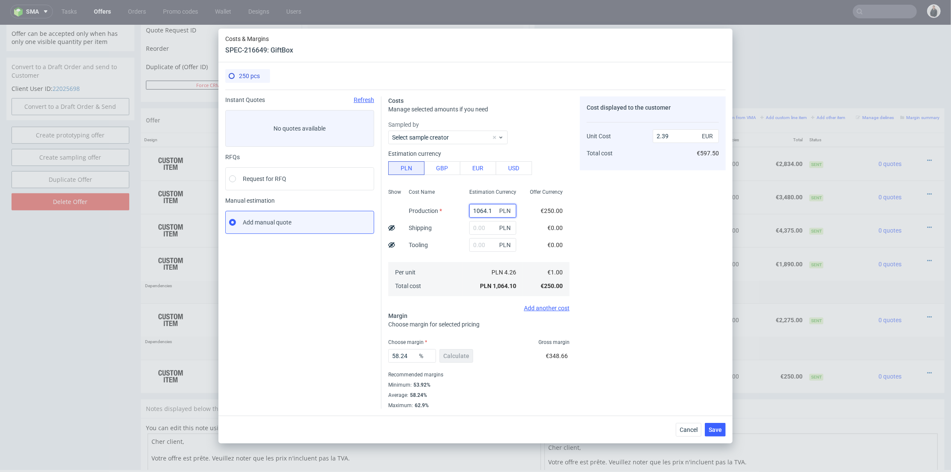
click at [471, 209] on input "1064.1" at bounding box center [492, 211] width 47 height 14
paste input "2515"
type input "2515"
type input "5.66"
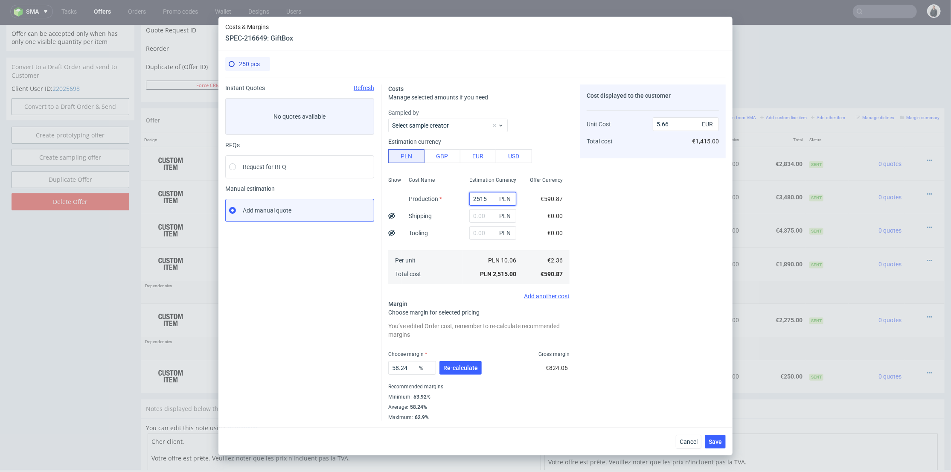
type input "2515"
click at [473, 216] on input "text" at bounding box center [492, 216] width 47 height 14
type input "800"
click at [473, 233] on input "text" at bounding box center [492, 233] width 47 height 14
type input "7.46"
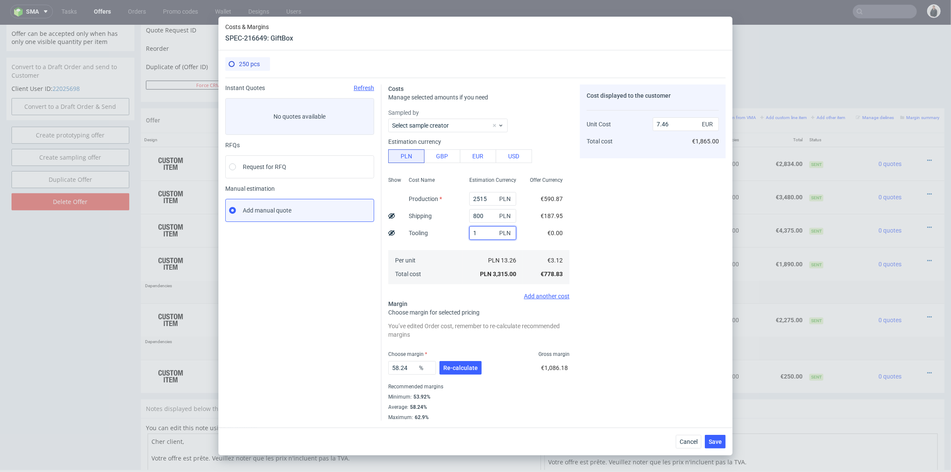
type input "12"
type input "7.48"
type input "124"
type input "7.74"
click at [475, 231] on input "124" at bounding box center [492, 233] width 47 height 14
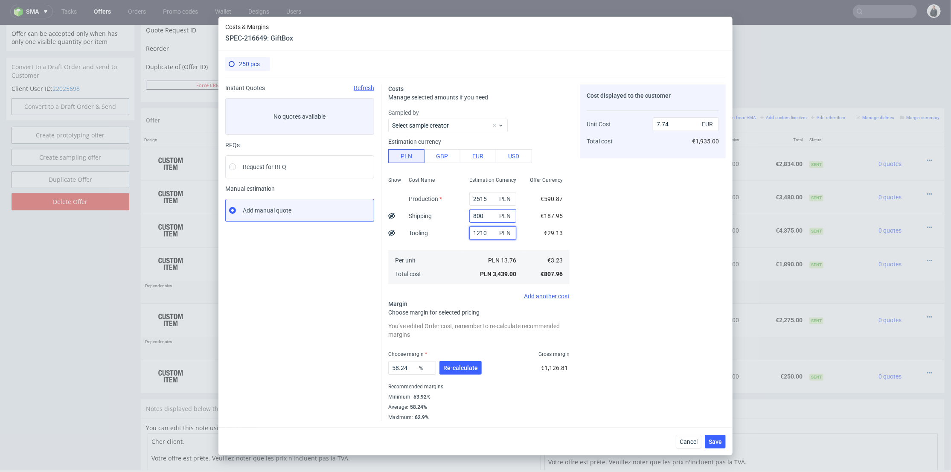
type input "1210"
type input "10.18"
drag, startPoint x: 479, startPoint y: 216, endPoint x: 453, endPoint y: 218, distance: 26.1
click at [452, 218] on div "Show Cost Name Production Shipping Tooling Per unit Total cost Estimation Curre…" at bounding box center [478, 229] width 181 height 113
type input "900"
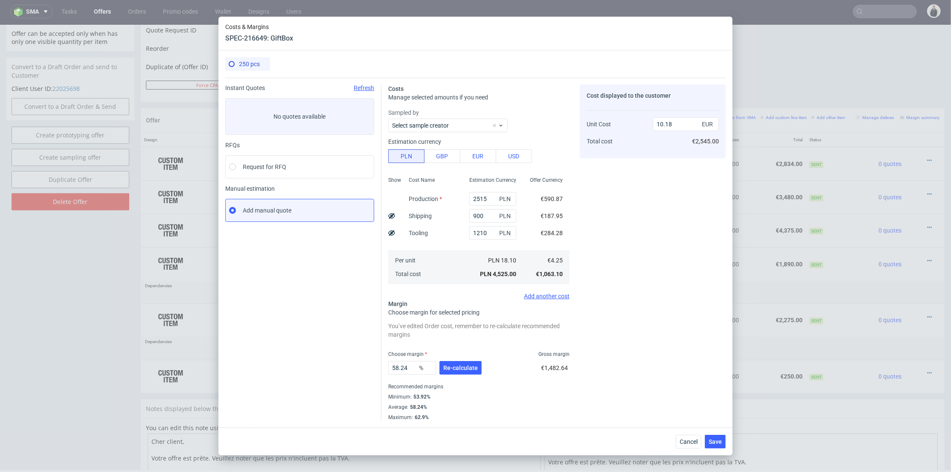
click at [446, 232] on div "Cost Name Production Shipping Tooling Per unit Total cost" at bounding box center [432, 229] width 61 height 113
type input "10.42"
click at [460, 371] on span "Re-calculate" at bounding box center [460, 368] width 35 height 6
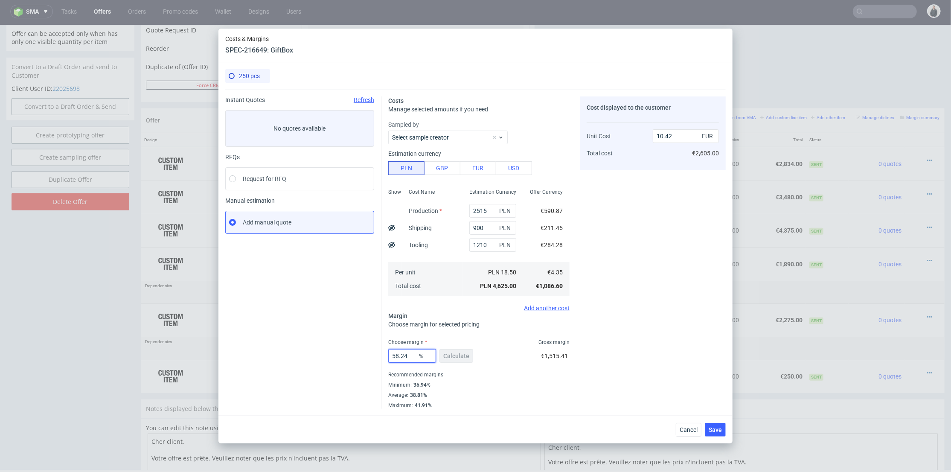
drag, startPoint x: 412, startPoint y: 358, endPoint x: 564, endPoint y: 325, distance: 155.3
click at [350, 350] on div "Instant Quotes Refresh No quotes available RFQs Request for RFQ Manual estimati…" at bounding box center [475, 249] width 500 height 319
type input "36"
click at [666, 321] on div "Cost displayed to the customer Unit Cost Total cost 10.42 EUR €2,605.00" at bounding box center [653, 252] width 146 height 312
type input "6.8"
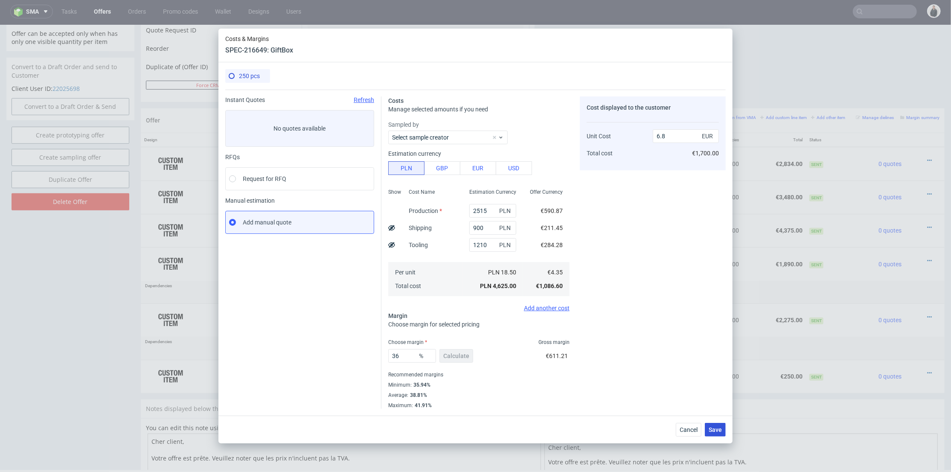
click at [714, 429] on span "Save" at bounding box center [715, 430] width 13 height 6
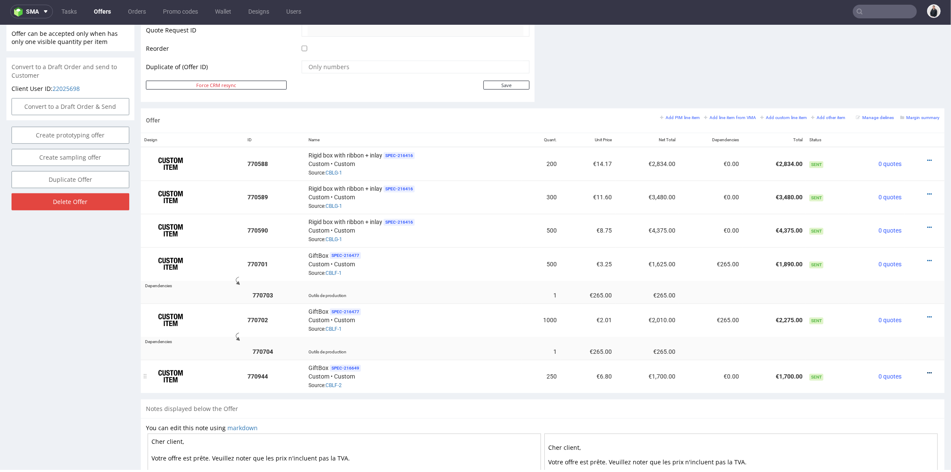
click at [927, 369] on icon at bounding box center [929, 372] width 5 height 6
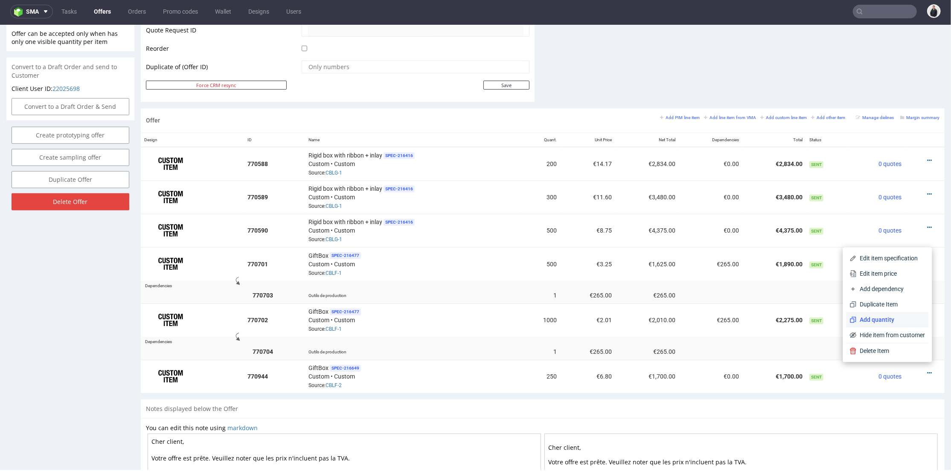
click at [884, 321] on span "Add quantity" at bounding box center [891, 319] width 69 height 9
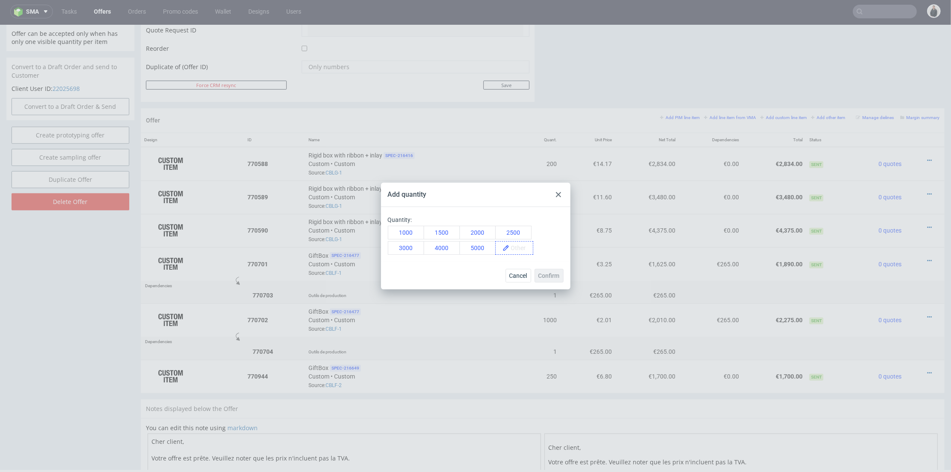
click at [525, 246] on span at bounding box center [520, 247] width 23 height 13
click at [512, 252] on span "500" at bounding box center [518, 247] width 19 height 13
click at [554, 278] on span "Confirm" at bounding box center [548, 276] width 21 height 6
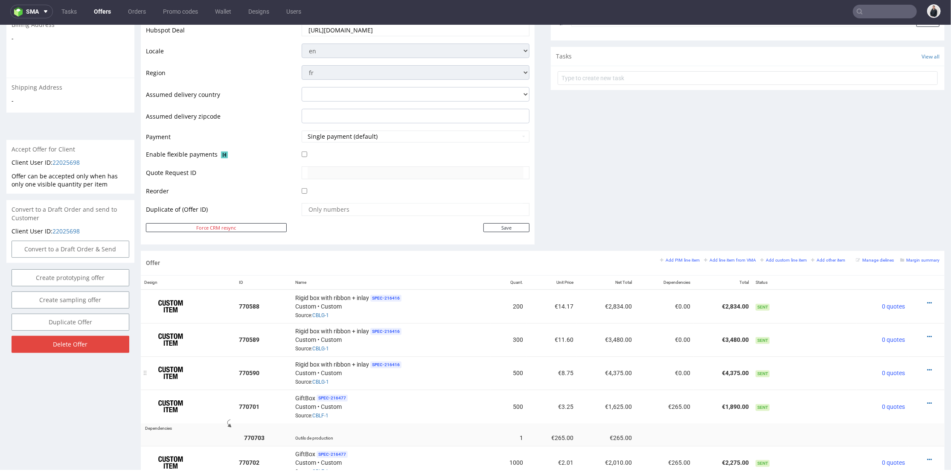
scroll to position [474, 0]
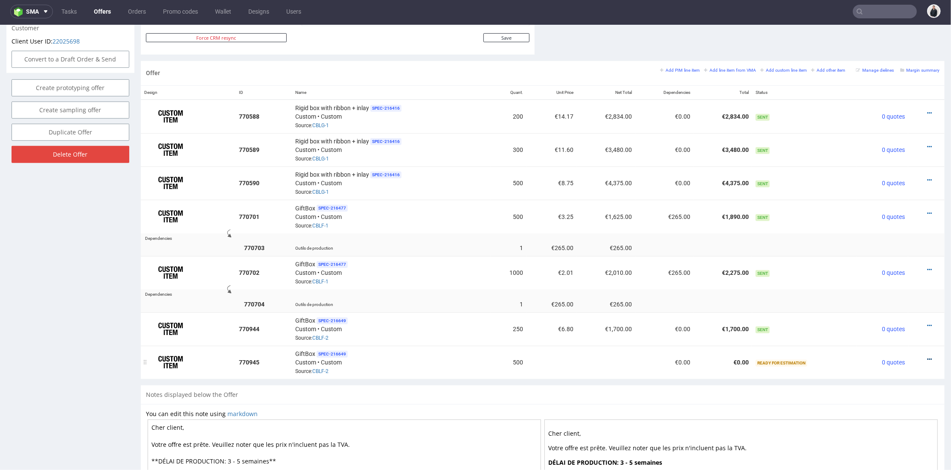
drag, startPoint x: 916, startPoint y: 346, endPoint x: 916, endPoint y: 350, distance: 4.8
click at [916, 346] on td at bounding box center [926, 361] width 36 height 33
click at [927, 356] on icon at bounding box center [929, 359] width 5 height 6
click at [876, 259] on span "Add cost manually" at bounding box center [891, 258] width 69 height 9
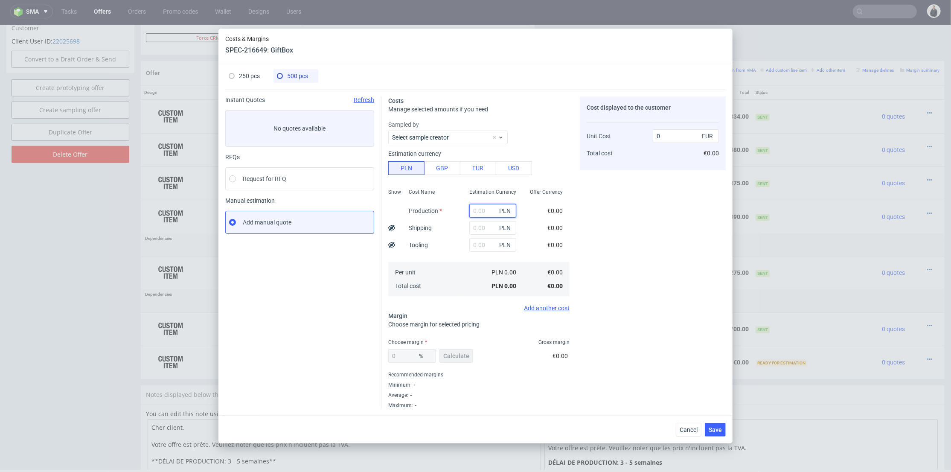
click at [485, 206] on input "text" at bounding box center [492, 211] width 47 height 14
paste input "3135"
type input "3135"
type input "1.47"
type input "3135"
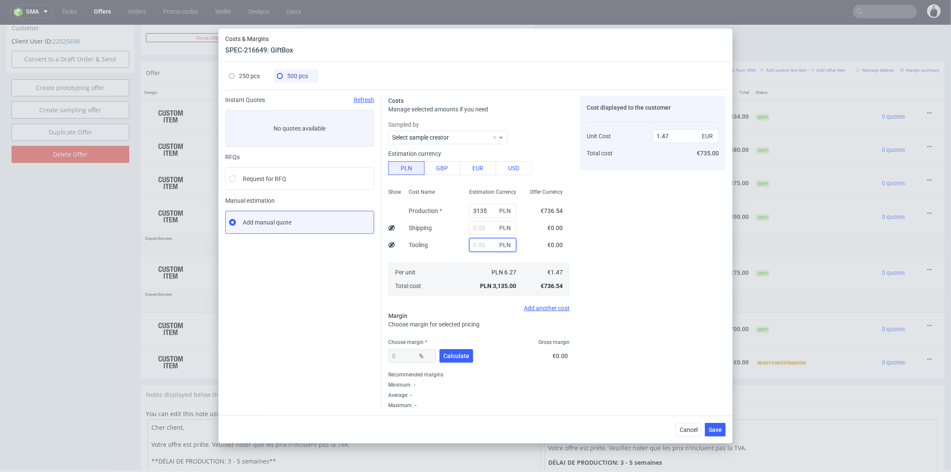
click at [475, 241] on input "text" at bounding box center [492, 245] width 47 height 14
type input "1210"
click at [476, 228] on input "text" at bounding box center [492, 228] width 47 height 14
type input "2.04"
drag, startPoint x: 476, startPoint y: 228, endPoint x: 465, endPoint y: 229, distance: 10.7
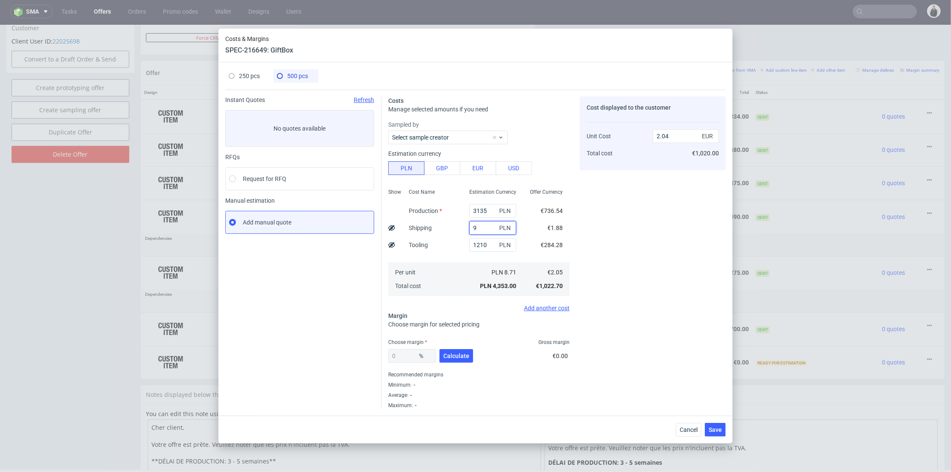
click at [469, 229] on input "9" at bounding box center [492, 228] width 47 height 14
type input "900"
click at [463, 259] on div "Estimation Currency 3135 PLN 900 PLN 1210 PLN PLN 8.71 PLN 4,354.00" at bounding box center [493, 241] width 61 height 113
type input "2.46"
click at [465, 351] on button "Calculate" at bounding box center [456, 356] width 34 height 14
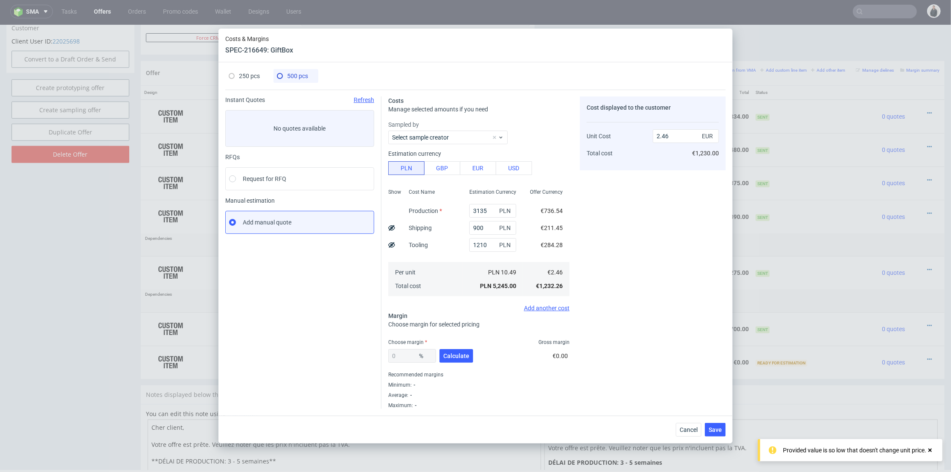
type input "37.97"
type input "3.97"
drag, startPoint x: 407, startPoint y: 354, endPoint x: 355, endPoint y: 351, distance: 52.2
click at [355, 351] on div "Instant Quotes Refresh No quotes available RFQs Request for RFQ Manual estimati…" at bounding box center [475, 249] width 500 height 319
type input "36"
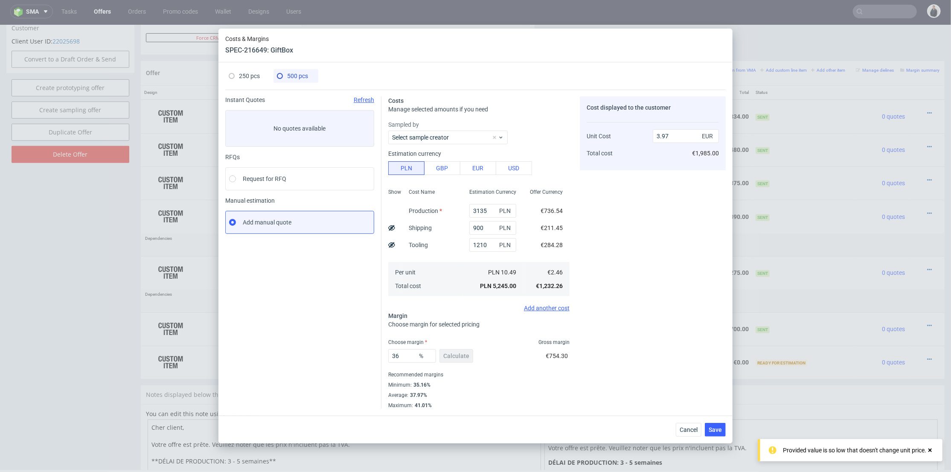
click at [695, 303] on div "Cost displayed to the customer Unit Cost Total cost 3.97 EUR €1,985.00" at bounding box center [653, 252] width 146 height 312
type input "3.85"
click at [723, 426] on button "Save" at bounding box center [715, 430] width 21 height 14
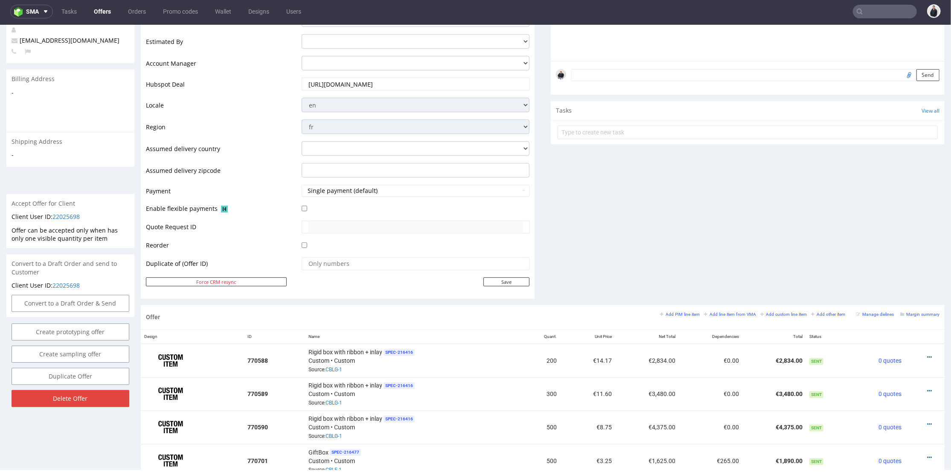
scroll to position [0, 0]
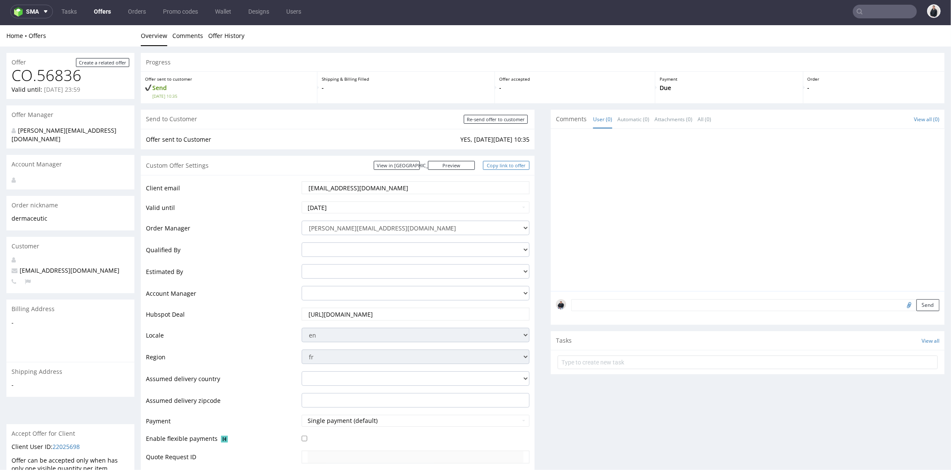
click at [502, 165] on link "Copy link to offer" at bounding box center [506, 164] width 47 height 9
click at [496, 119] on input "Re-send offer to customer" at bounding box center [496, 118] width 64 height 9
type input "In progress..."
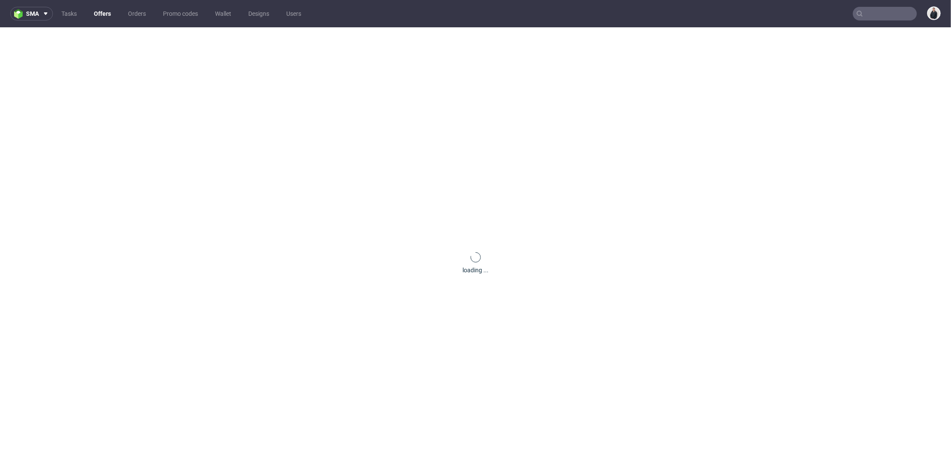
click at [105, 14] on link "Offers" at bounding box center [102, 14] width 27 height 14
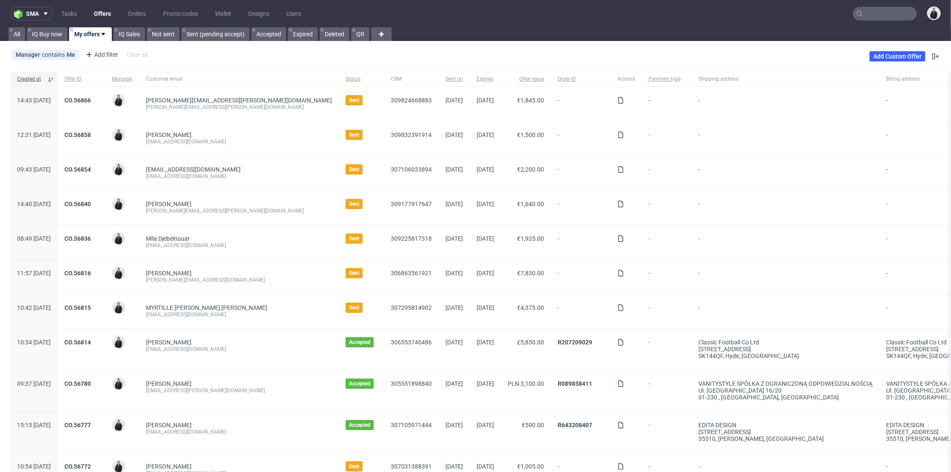
click at [862, 9] on input "text" at bounding box center [885, 14] width 64 height 14
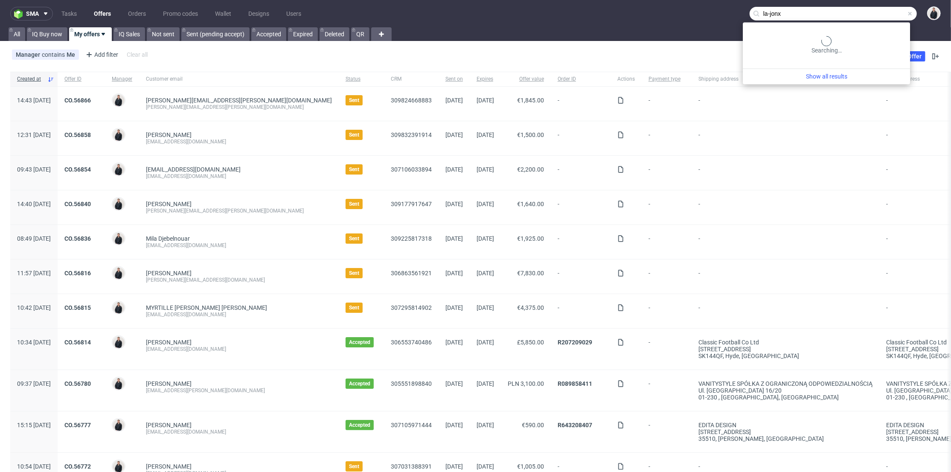
type input "la-jonx"
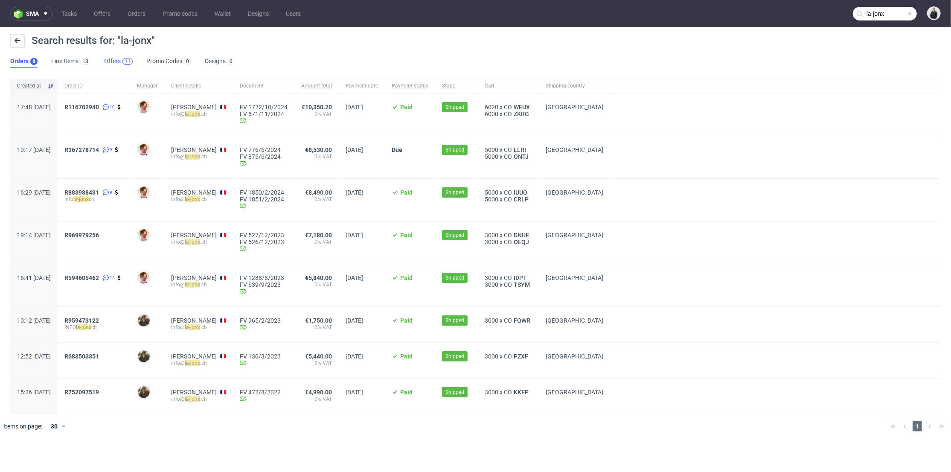
click at [126, 60] on div "11" at bounding box center [128, 61] width 6 height 6
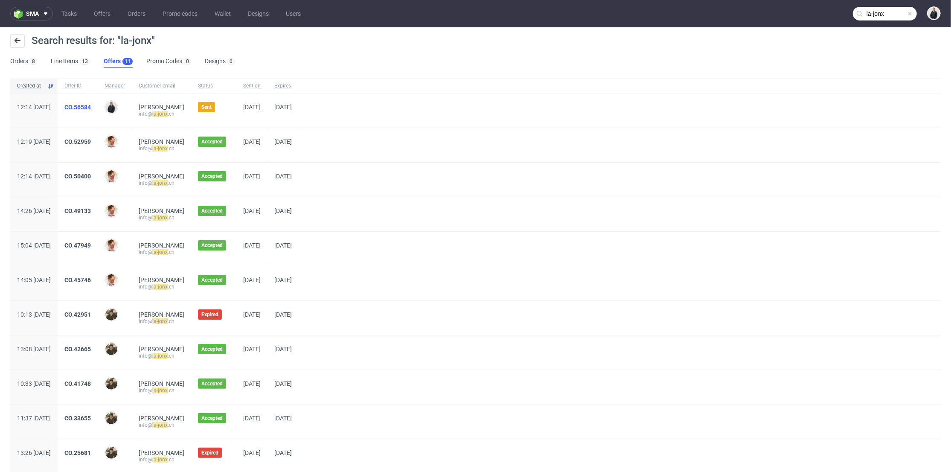
click at [91, 106] on link "CO.56584" at bounding box center [77, 107] width 26 height 7
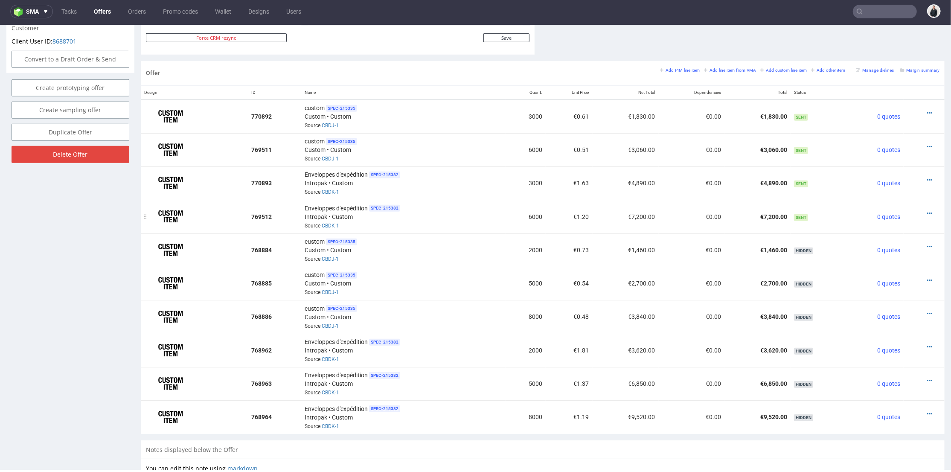
scroll to position [379, 0]
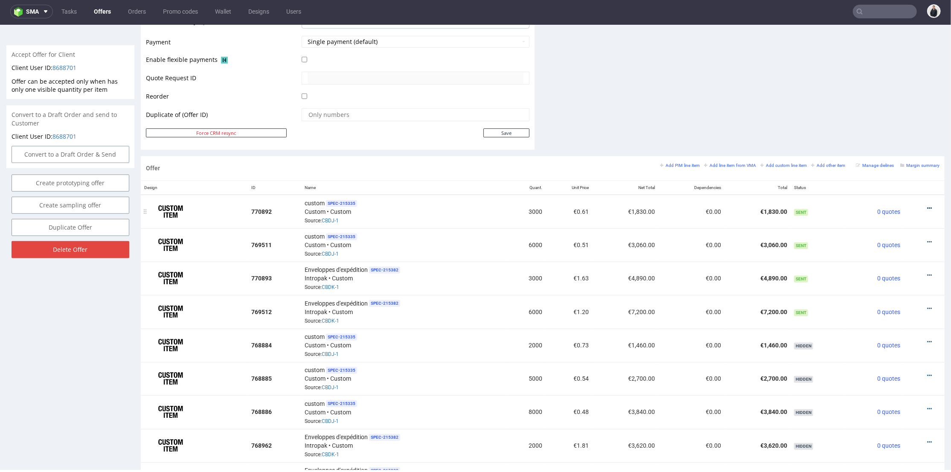
click at [927, 205] on icon at bounding box center [929, 208] width 5 height 6
click at [901, 115] on span "Edit item price" at bounding box center [891, 113] width 69 height 9
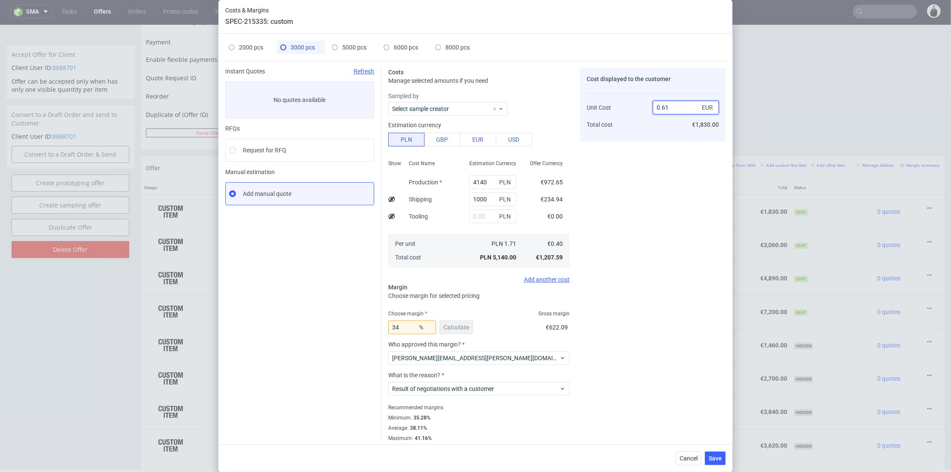
drag, startPoint x: 660, startPoint y: 106, endPoint x: 669, endPoint y: 108, distance: 9.1
click at [669, 108] on input "0.61" at bounding box center [686, 108] width 66 height 14
type input "0.59"
type input "32.20338983050847"
type input "0.6"
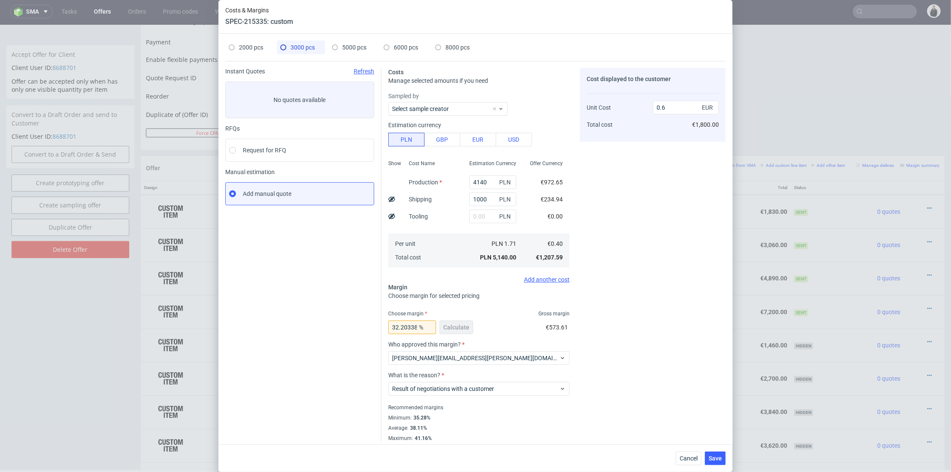
click at [650, 165] on div "Cost displayed to the customer Unit Cost Total cost 0.6 EUR €1,800.00" at bounding box center [653, 255] width 146 height 374
click at [698, 453] on button "Cancel" at bounding box center [689, 458] width 26 height 14
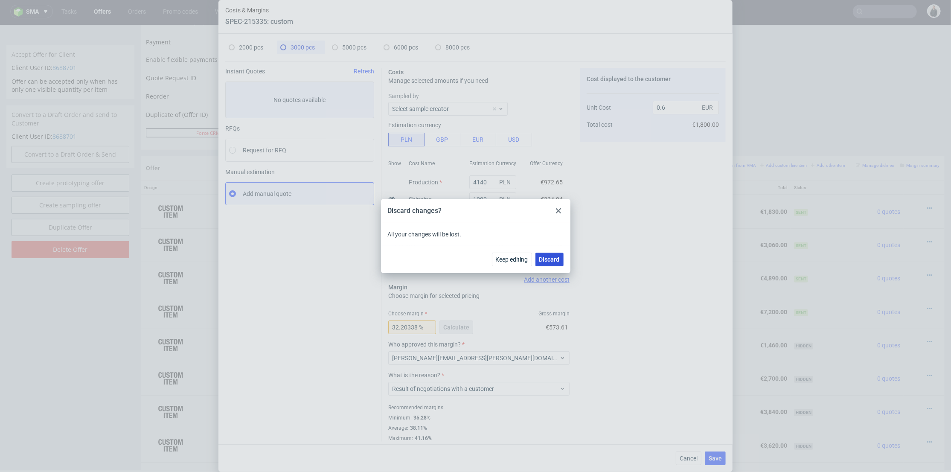
click at [551, 258] on span "Discard" at bounding box center [549, 259] width 20 height 6
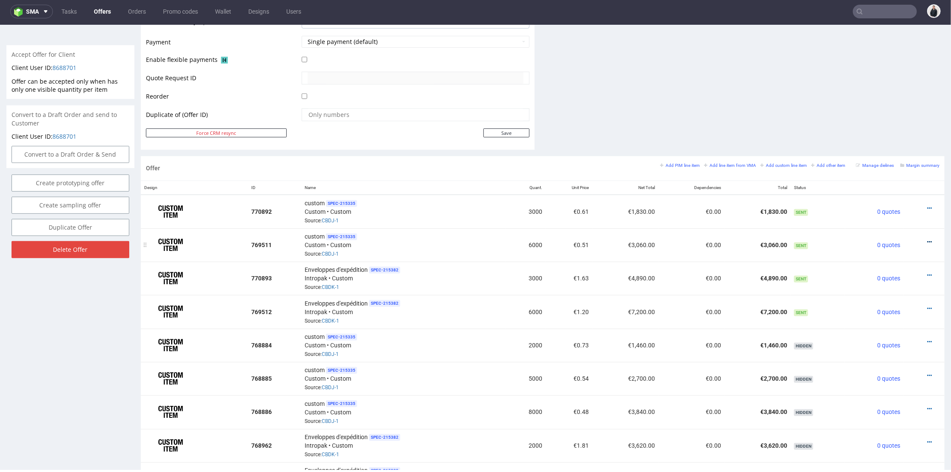
click at [927, 240] on icon at bounding box center [929, 242] width 5 height 6
click at [927, 272] on icon at bounding box center [929, 275] width 5 height 6
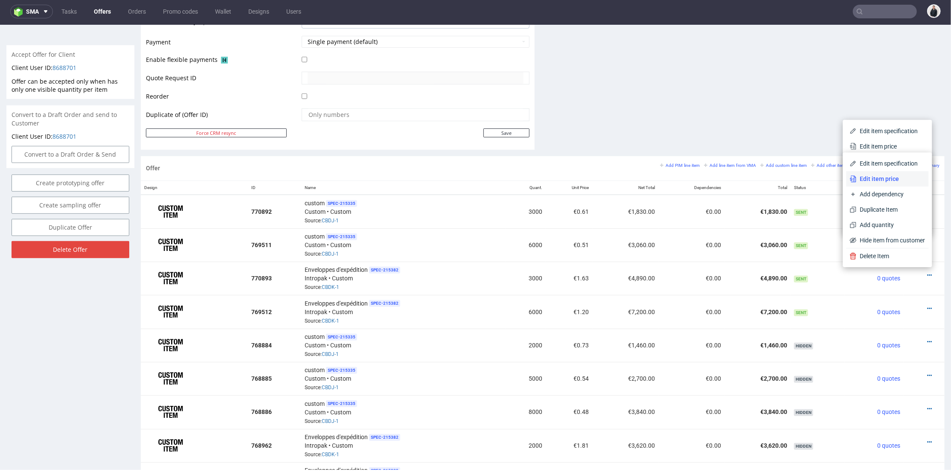
click at [882, 176] on span "Edit item price" at bounding box center [891, 178] width 69 height 9
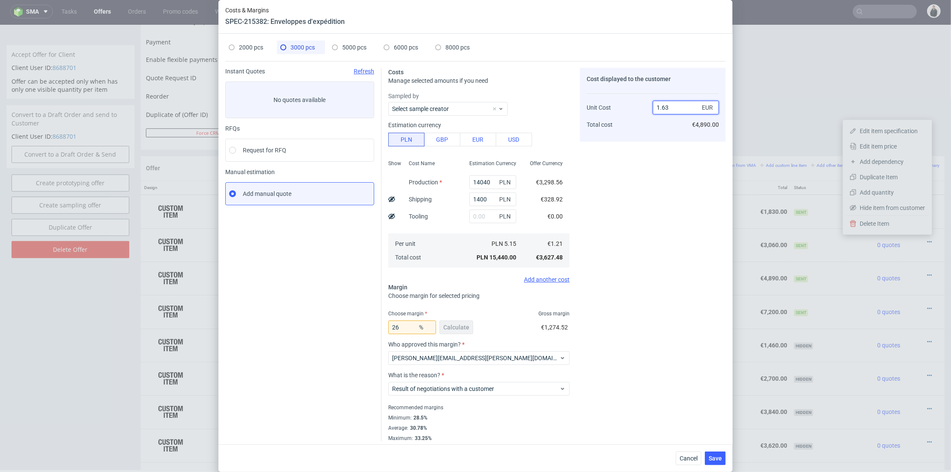
drag, startPoint x: 659, startPoint y: 107, endPoint x: 668, endPoint y: 108, distance: 9.0
click at [668, 108] on input "1.63" at bounding box center [686, 108] width 66 height 14
type input "1.69"
type input "28.402366863905325"
drag, startPoint x: 659, startPoint y: 103, endPoint x: 637, endPoint y: 164, distance: 64.4
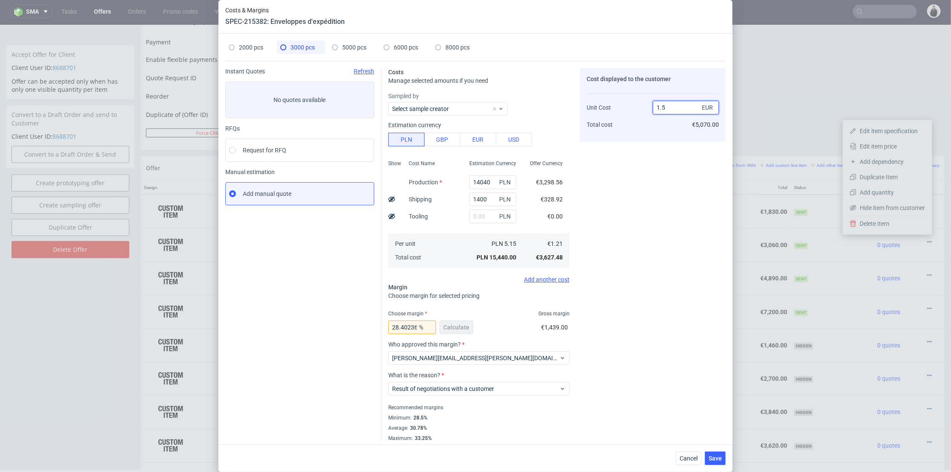
click at [669, 105] on input "1.5" at bounding box center [686, 108] width 66 height 14
type input "1.58"
type input "23.417721518987342"
type input "1.58"
click at [625, 183] on div "Cost displayed to the customer Unit Cost Total cost 1.58 EUR €4,740.00" at bounding box center [653, 255] width 146 height 374
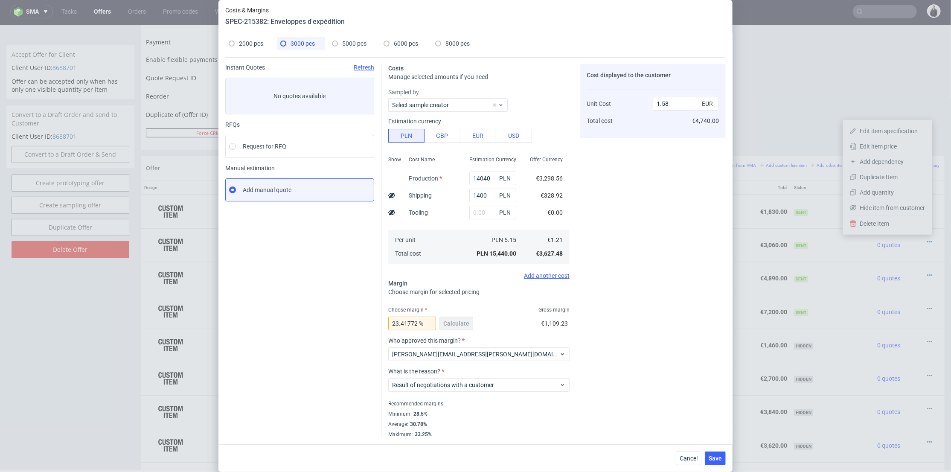
scroll to position [0, 0]
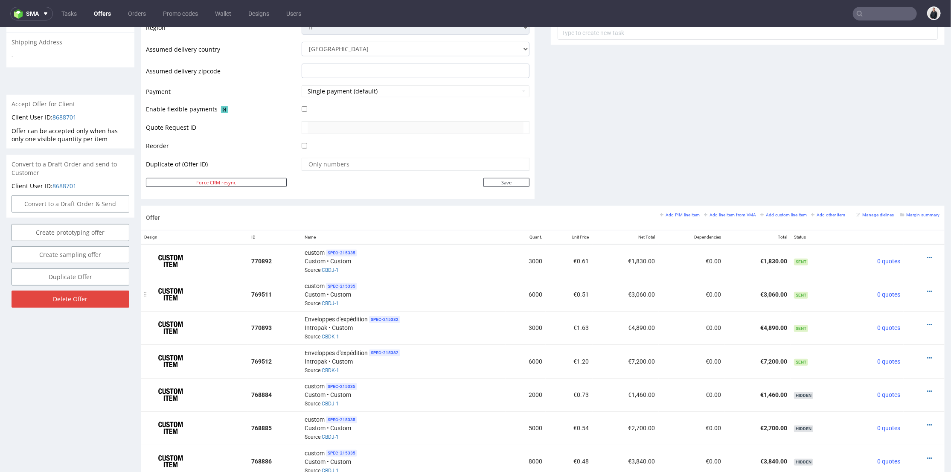
scroll to position [379, 0]
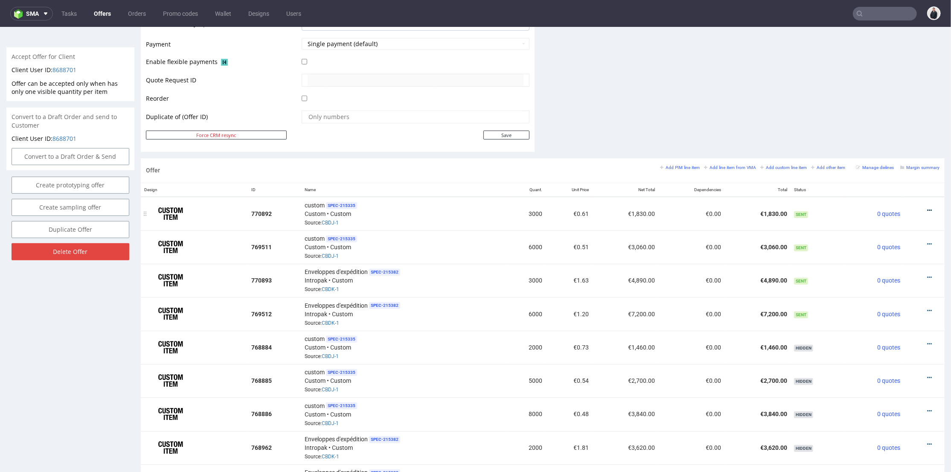
click at [927, 208] on icon at bounding box center [929, 210] width 5 height 6
click at [867, 118] on span "Edit item price" at bounding box center [891, 115] width 69 height 9
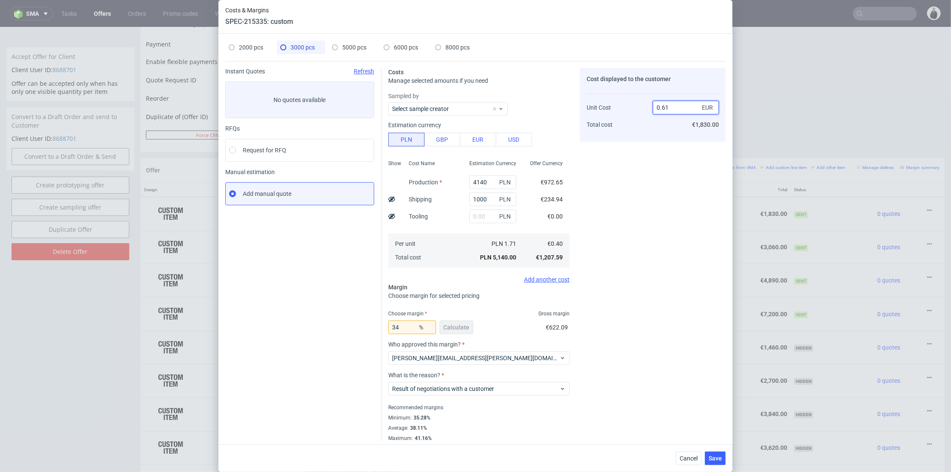
drag, startPoint x: 659, startPoint y: 106, endPoint x: 662, endPoint y: 148, distance: 41.9
click at [671, 108] on input "0.61" at bounding box center [686, 108] width 66 height 14
type input "0.59"
type input "32.20338983050847"
drag, startPoint x: 659, startPoint y: 108, endPoint x: 666, endPoint y: 107, distance: 7.3
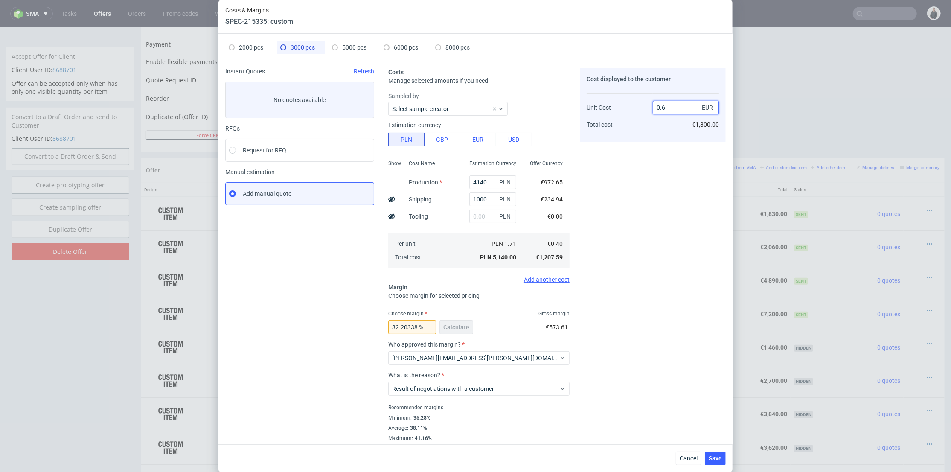
click at [666, 107] on input "0.6" at bounding box center [686, 108] width 66 height 14
type input "0.58"
click at [641, 179] on div "Cost displayed to the customer Unit Cost Total cost 0.58 EUR €1,800.00" at bounding box center [653, 255] width 146 height 374
type input "31.03448275862068"
type input "0.59"
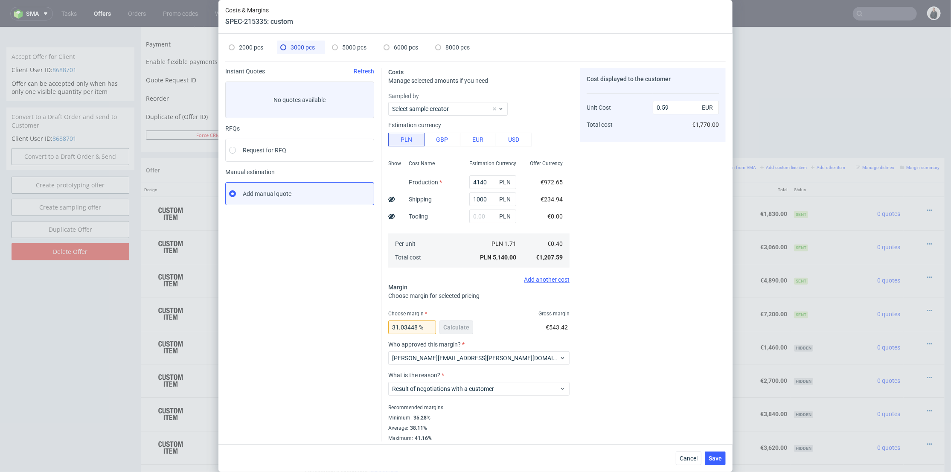
scroll to position [4, 0]
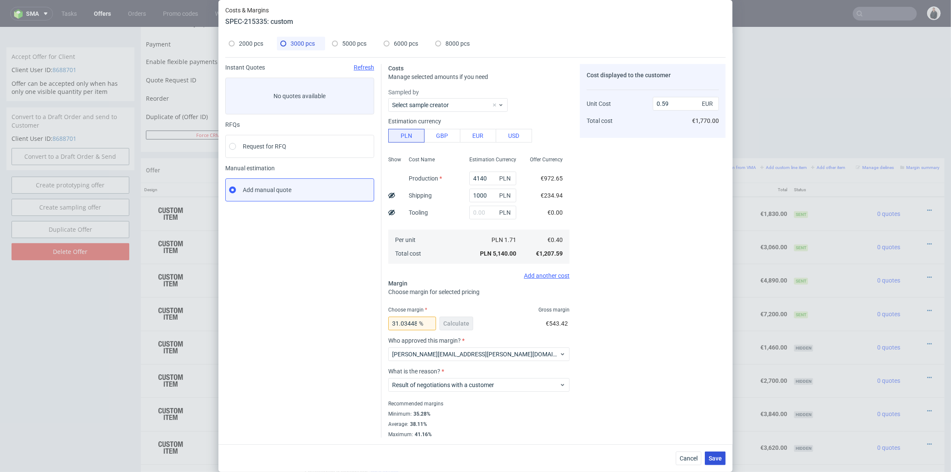
click at [715, 451] on button "Save" at bounding box center [715, 458] width 21 height 14
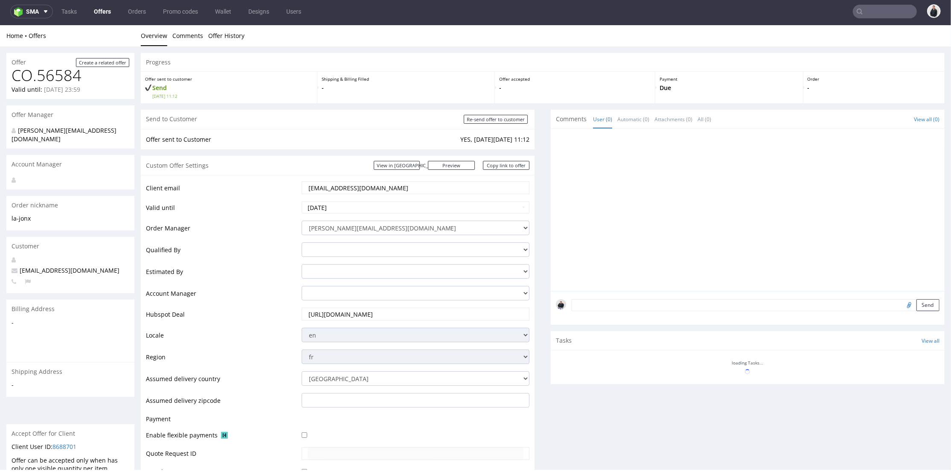
scroll to position [332, 0]
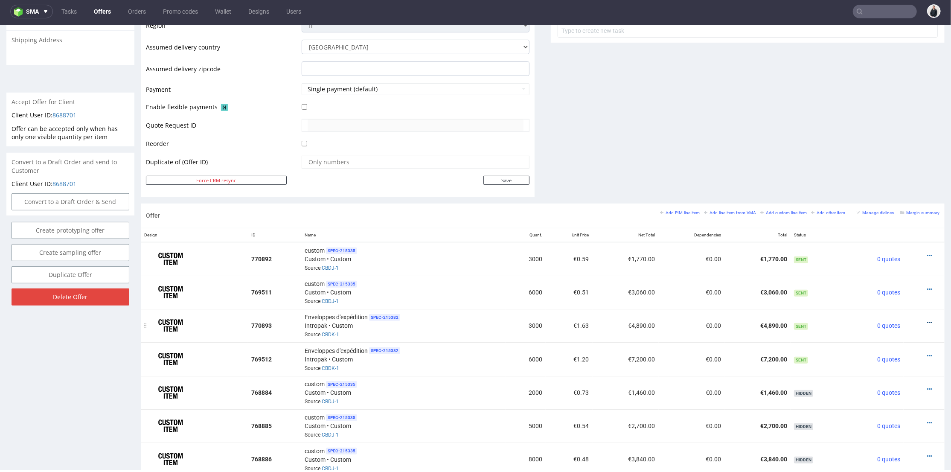
click at [927, 319] on icon at bounding box center [929, 322] width 5 height 6
click at [880, 227] on span "Edit item price" at bounding box center [891, 225] width 69 height 9
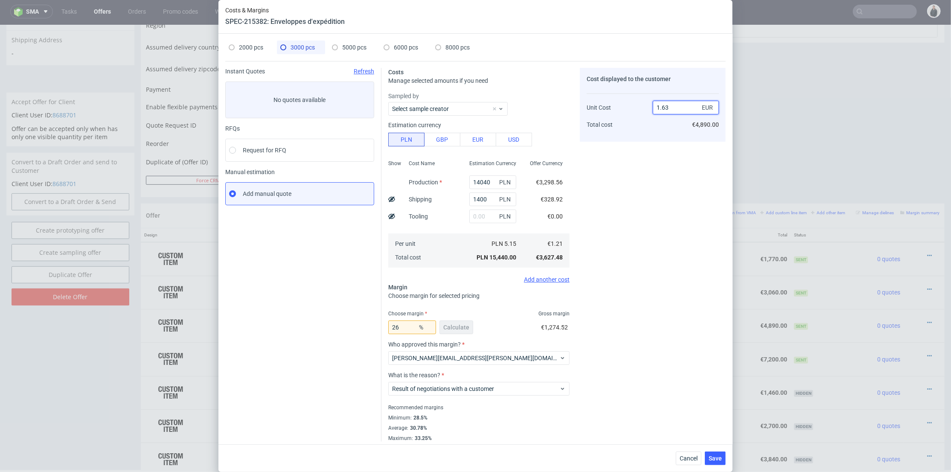
drag, startPoint x: 660, startPoint y: 107, endPoint x: 667, endPoint y: 107, distance: 7.7
click at [667, 107] on input "1.63" at bounding box center [686, 108] width 66 height 14
type input "1.59"
type input "23.89937106918239"
type input "1.59"
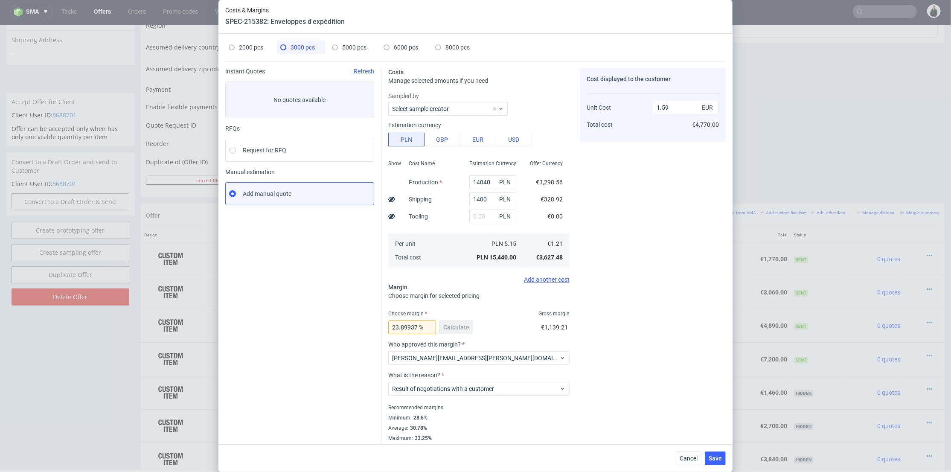
click at [647, 158] on div "Cost displayed to the customer Unit Cost Total cost 1.59 EUR €4,770.00" at bounding box center [653, 255] width 146 height 374
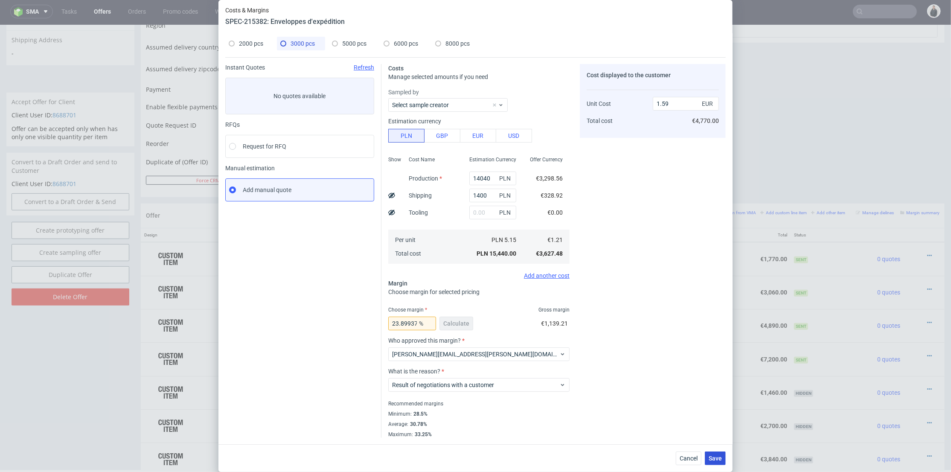
click at [726, 457] on button "Save" at bounding box center [715, 458] width 21 height 14
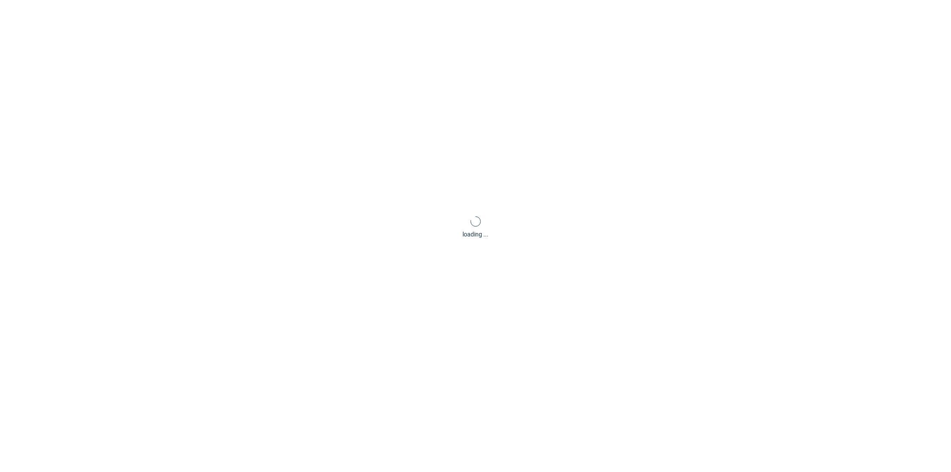
scroll to position [3, 0]
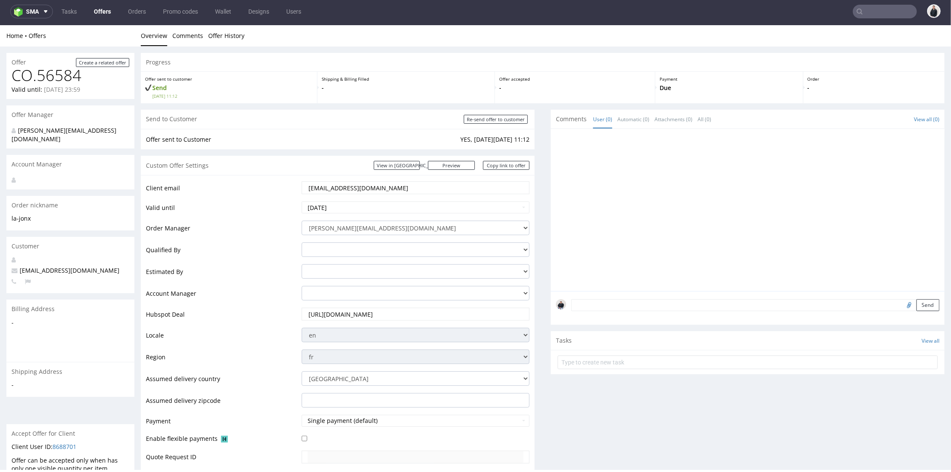
drag, startPoint x: 350, startPoint y: 185, endPoint x: 287, endPoint y: 179, distance: 63.5
click at [283, 185] on tr "Client email info@la-jonx.ch" at bounding box center [338, 190] width 384 height 20
click at [566, 256] on div at bounding box center [750, 212] width 389 height 157
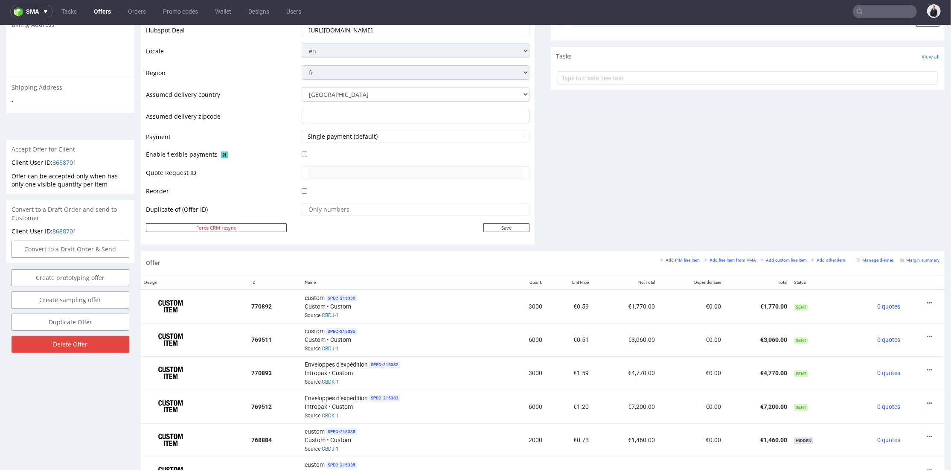
scroll to position [142, 0]
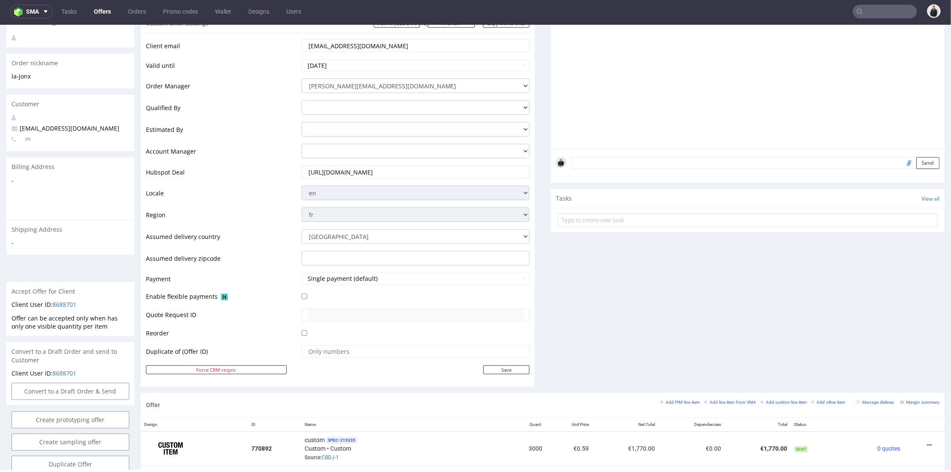
click at [902, 160] on input "file" at bounding box center [908, 162] width 12 height 11
type input "C:\fakepath\custom__custom____DNUE__d0__oR969979256__outside__v2.pdf"
click at [916, 163] on button "Send" at bounding box center [927, 163] width 23 height 12
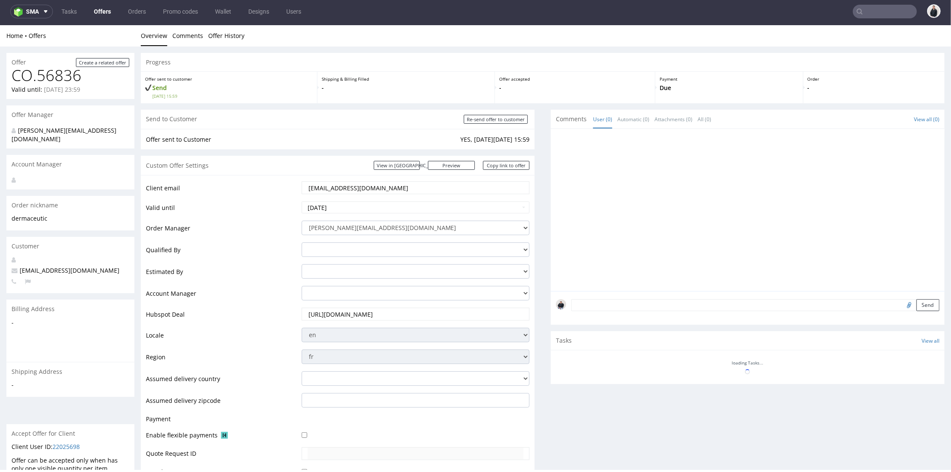
scroll to position [284, 0]
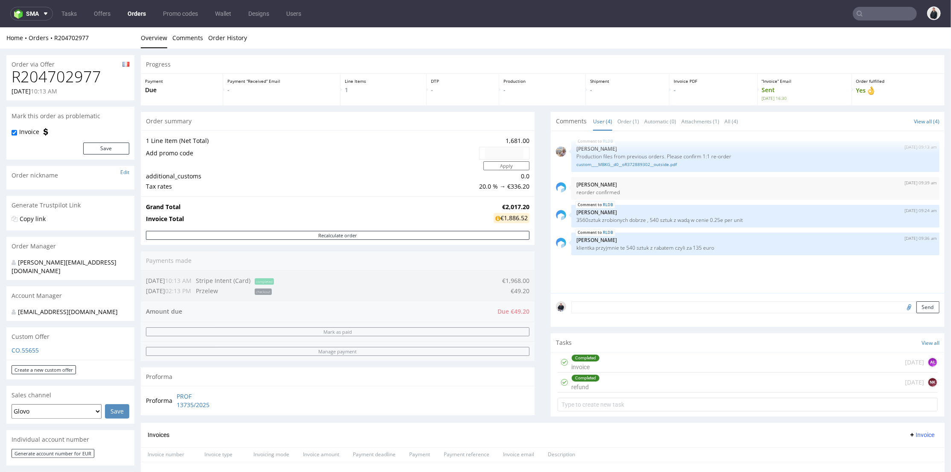
drag, startPoint x: 855, startPoint y: 15, endPoint x: 839, endPoint y: 0, distance: 22.0
click at [856, 15] on icon at bounding box center [859, 13] width 7 height 7
drag, startPoint x: 882, startPoint y: 5, endPoint x: 884, endPoint y: 12, distance: 7.6
click at [883, 6] on nav "sma Tasks Offers Orders Promo codes Wallet Designs Users" at bounding box center [475, 13] width 951 height 27
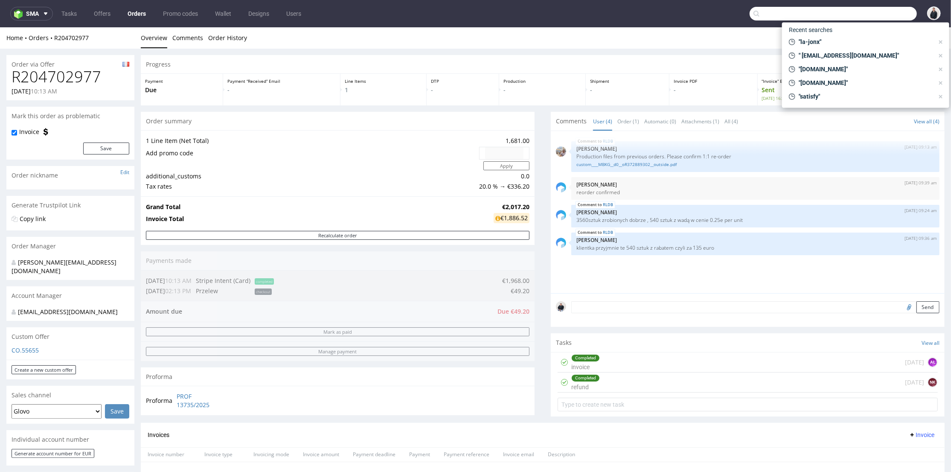
click at [884, 13] on input "text" at bounding box center [833, 14] width 167 height 14
paste input "[EMAIL_ADDRESS][DOMAIN_NAME]"
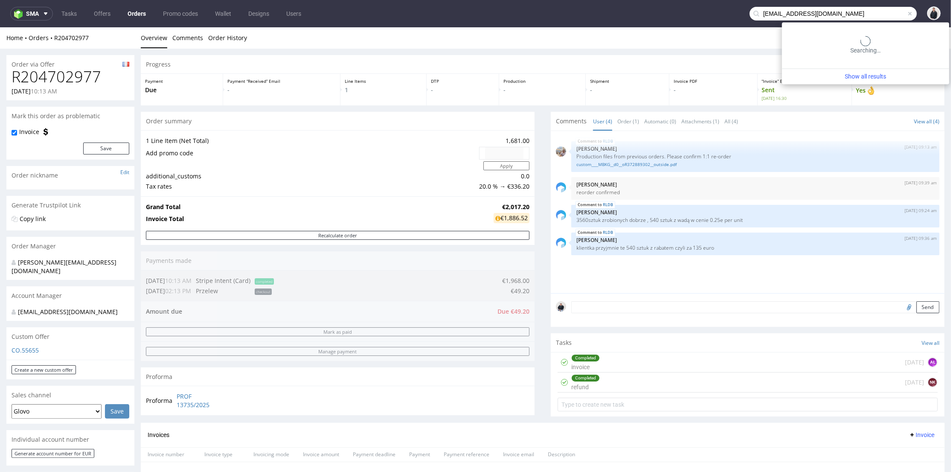
type input "info@la-jonx.ch"
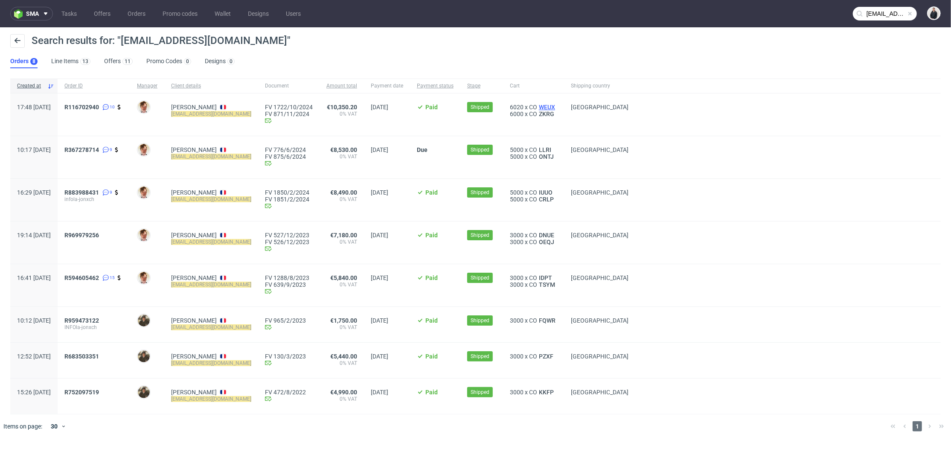
click at [544, 107] on span "WEUX" at bounding box center [547, 107] width 20 height 7
click at [547, 116] on span "ZKRG" at bounding box center [546, 114] width 19 height 7
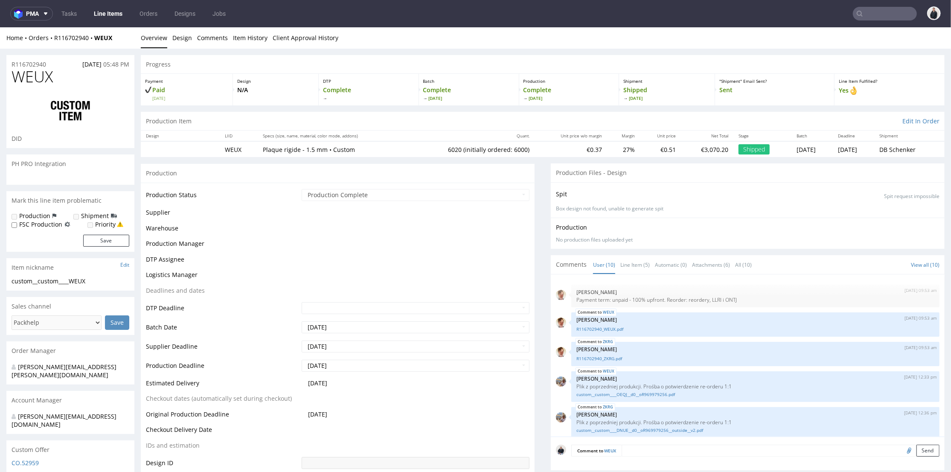
scroll to position [163, 0]
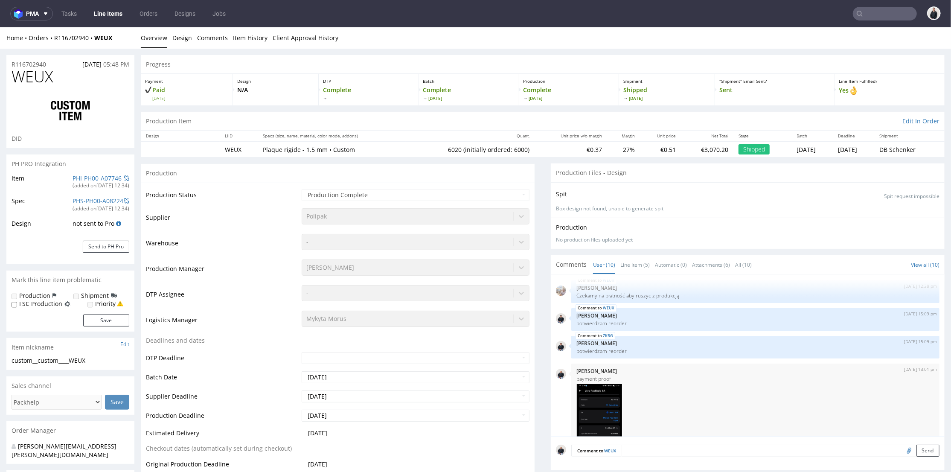
select select "in_progress"
click at [621, 265] on link "Line Item (5)" at bounding box center [634, 264] width 29 height 18
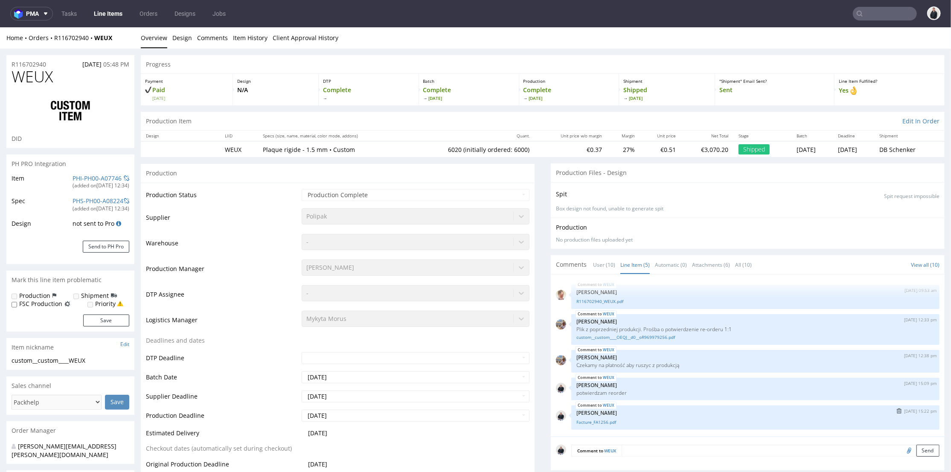
scroll to position [95, 0]
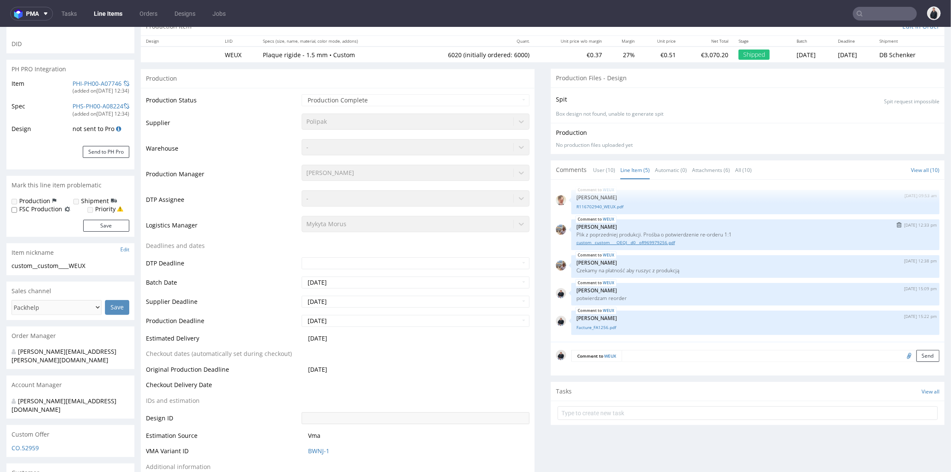
click at [638, 241] on link "custom__custom____OEQJ__d0__oR969979256.pdf" at bounding box center [755, 242] width 358 height 6
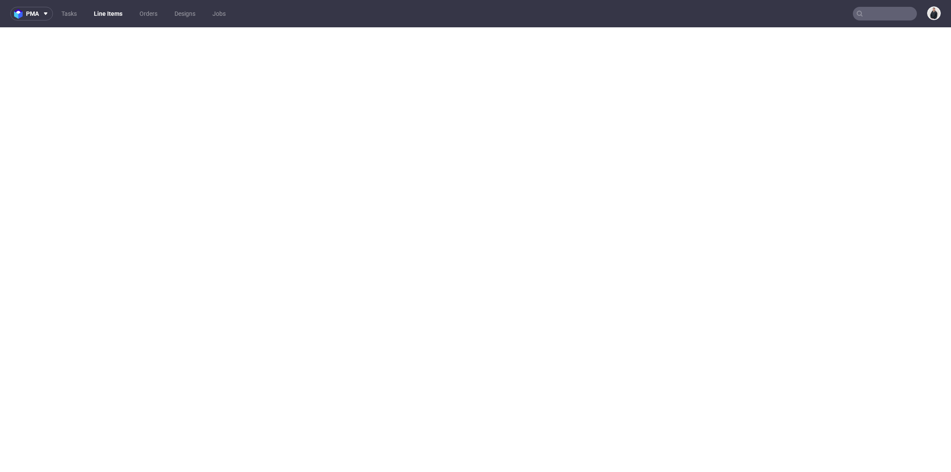
select select "in_progress"
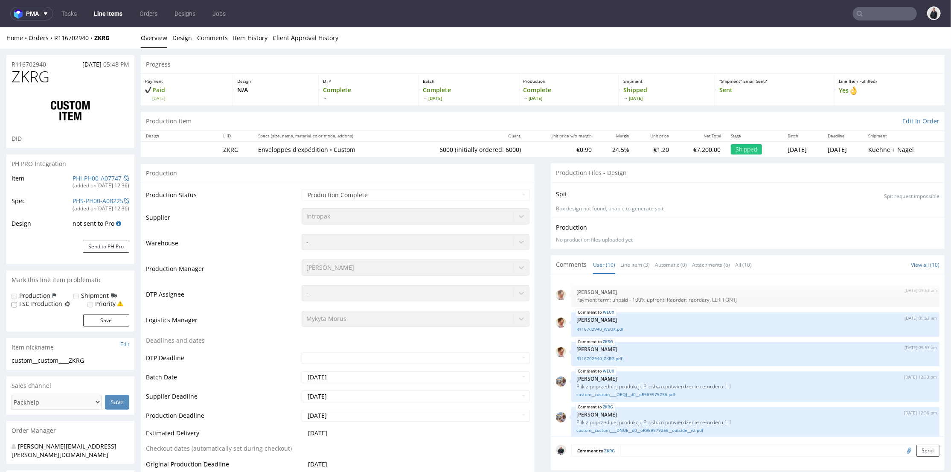
scroll to position [163, 0]
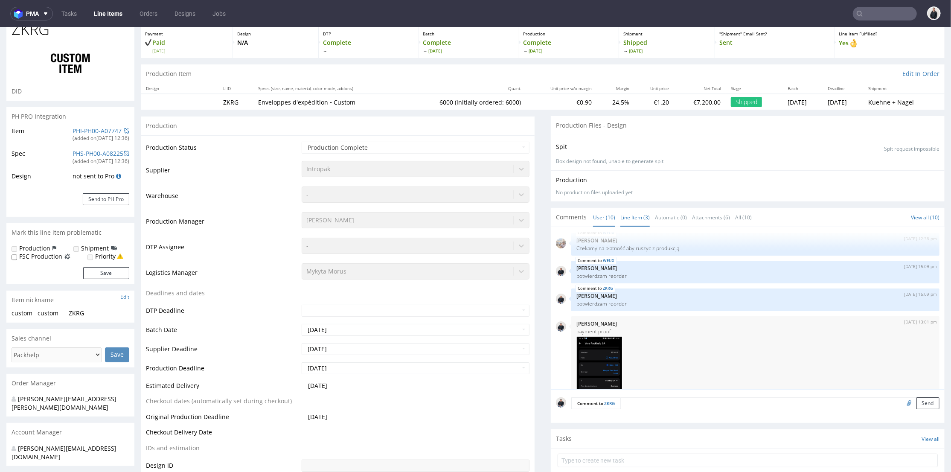
click at [632, 219] on link "Line Item (3)" at bounding box center [634, 217] width 29 height 18
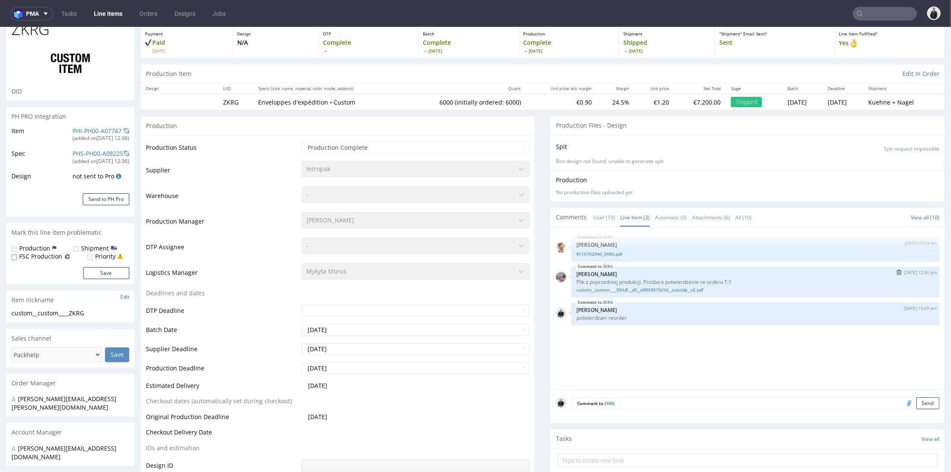
scroll to position [95, 0]
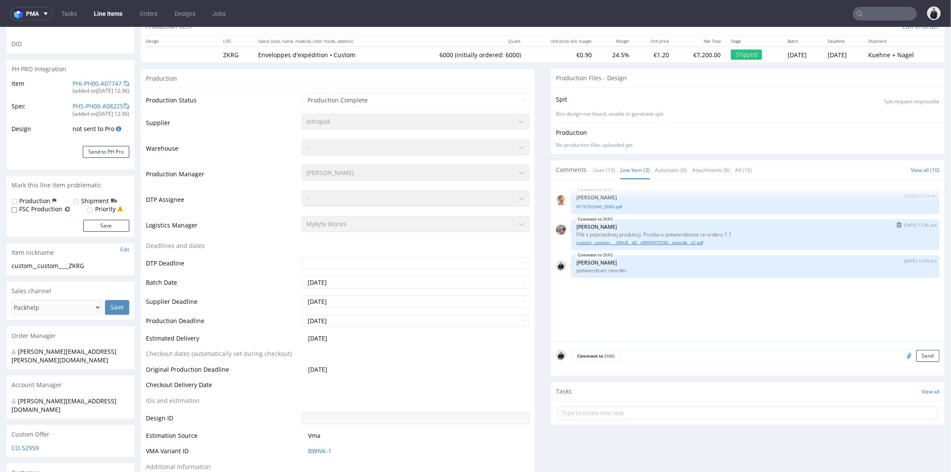
click at [637, 239] on link "custom__custom____DNUE__d0__oR969979256__outside__v2.pdf" at bounding box center [755, 242] width 358 height 6
